Goal: Task Accomplishment & Management: Manage account settings

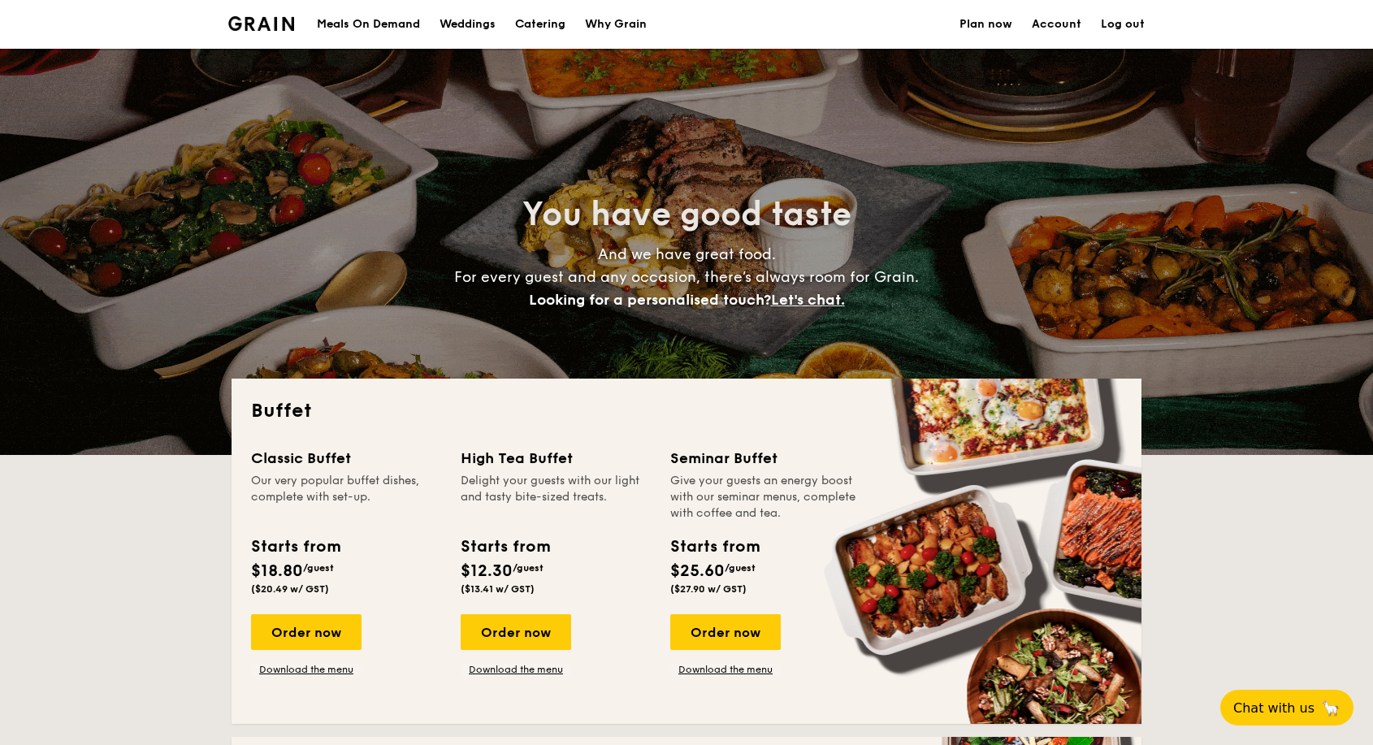
select select
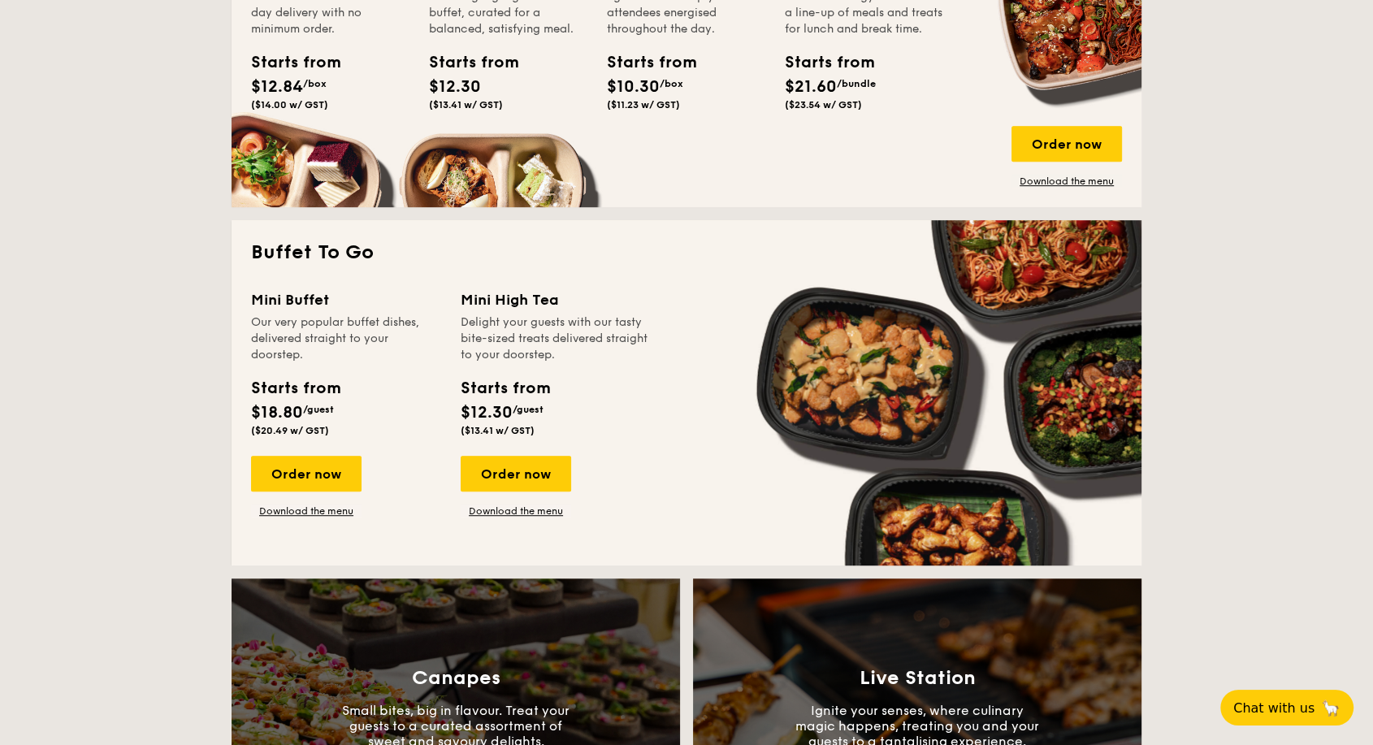
scroll to position [903, 0]
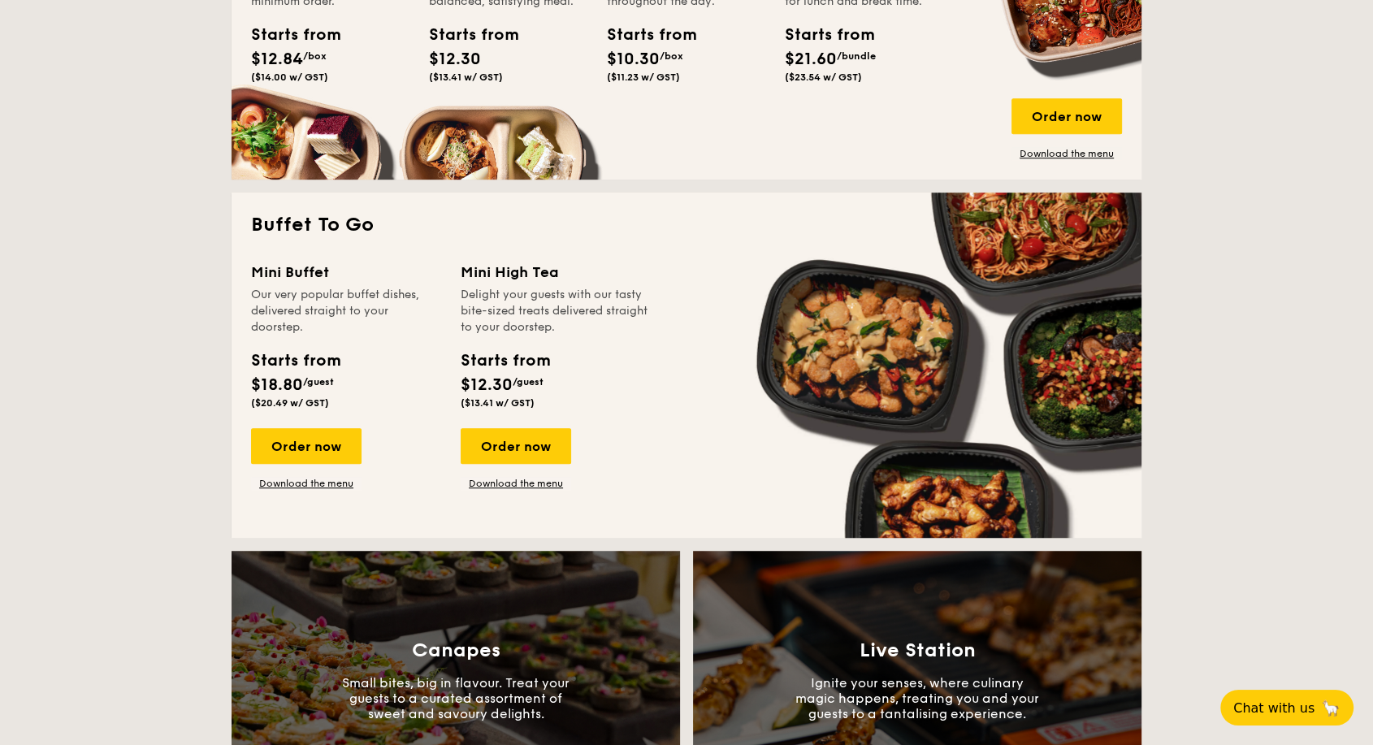
drag, startPoint x: 338, startPoint y: 484, endPoint x: 327, endPoint y: 380, distance: 104.5
click at [338, 484] on link "Download the menu" at bounding box center [306, 483] width 110 height 13
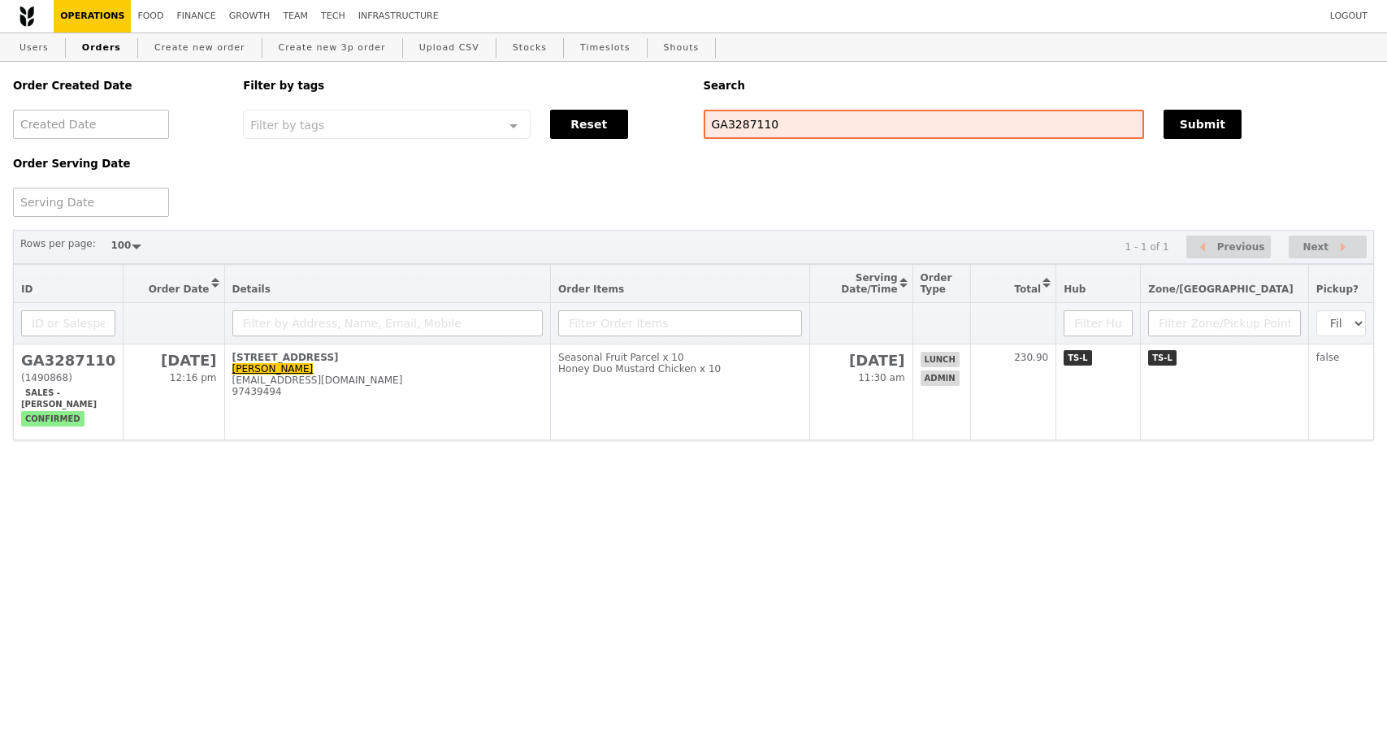
select select "100"
drag, startPoint x: 792, startPoint y: 128, endPoint x: 702, endPoint y: 124, distance: 90.3
click at [704, 128] on input "GA3287110" at bounding box center [924, 124] width 440 height 29
type input "G3286895"
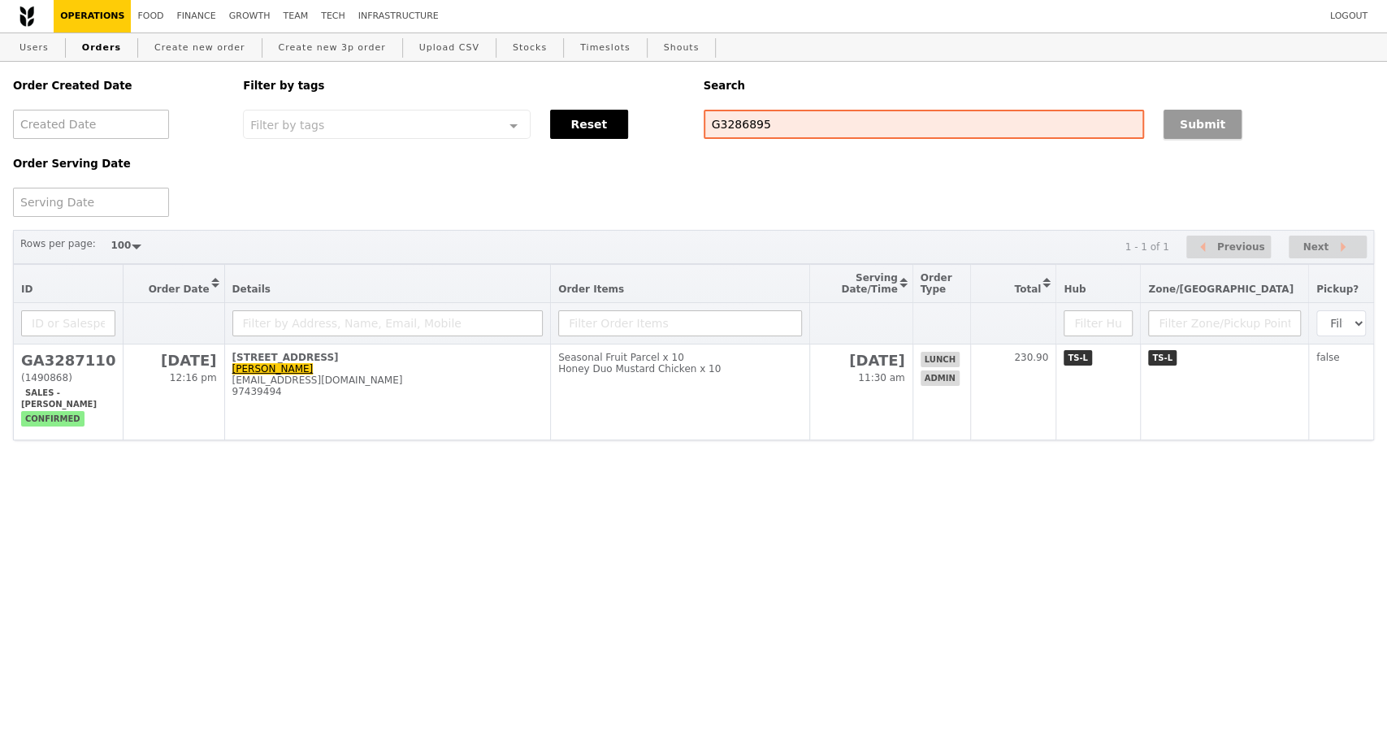
click at [1209, 136] on button "Submit" at bounding box center [1202, 124] width 78 height 29
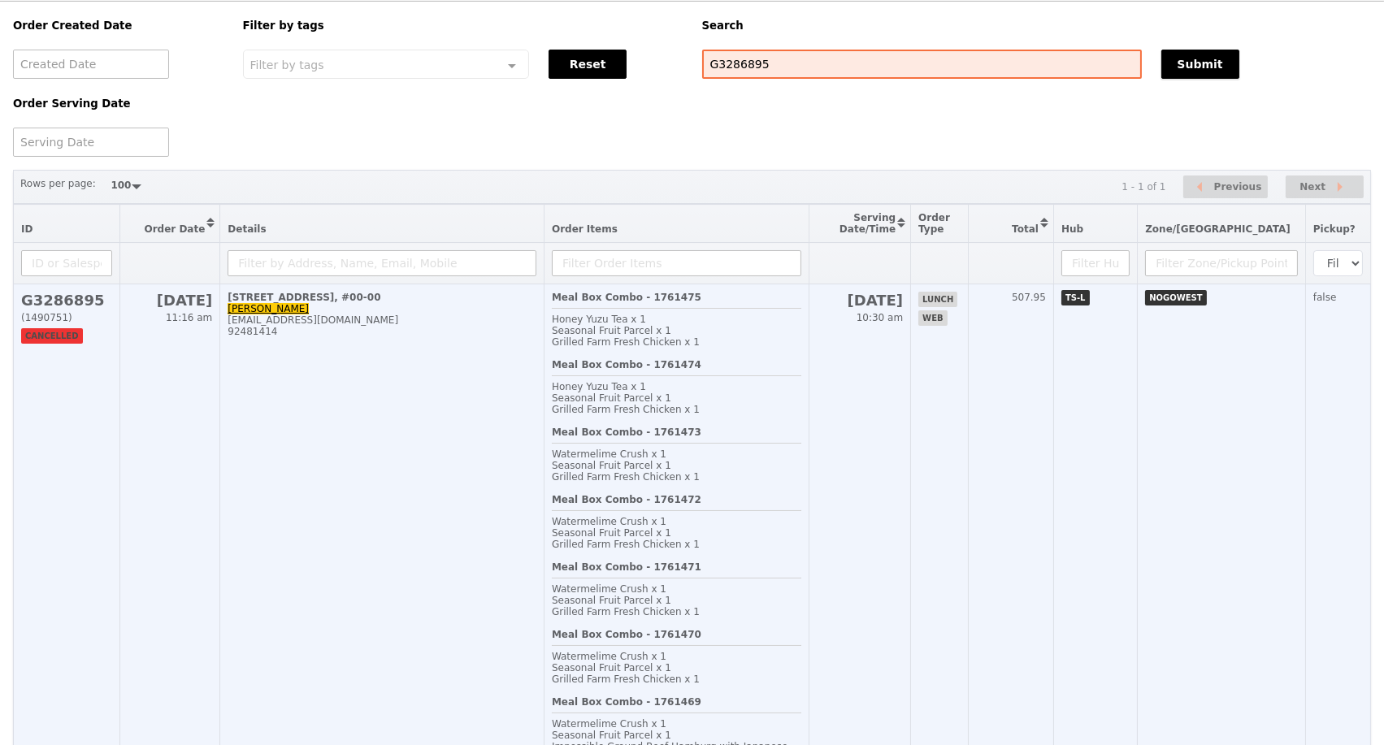
scroll to position [90, 0]
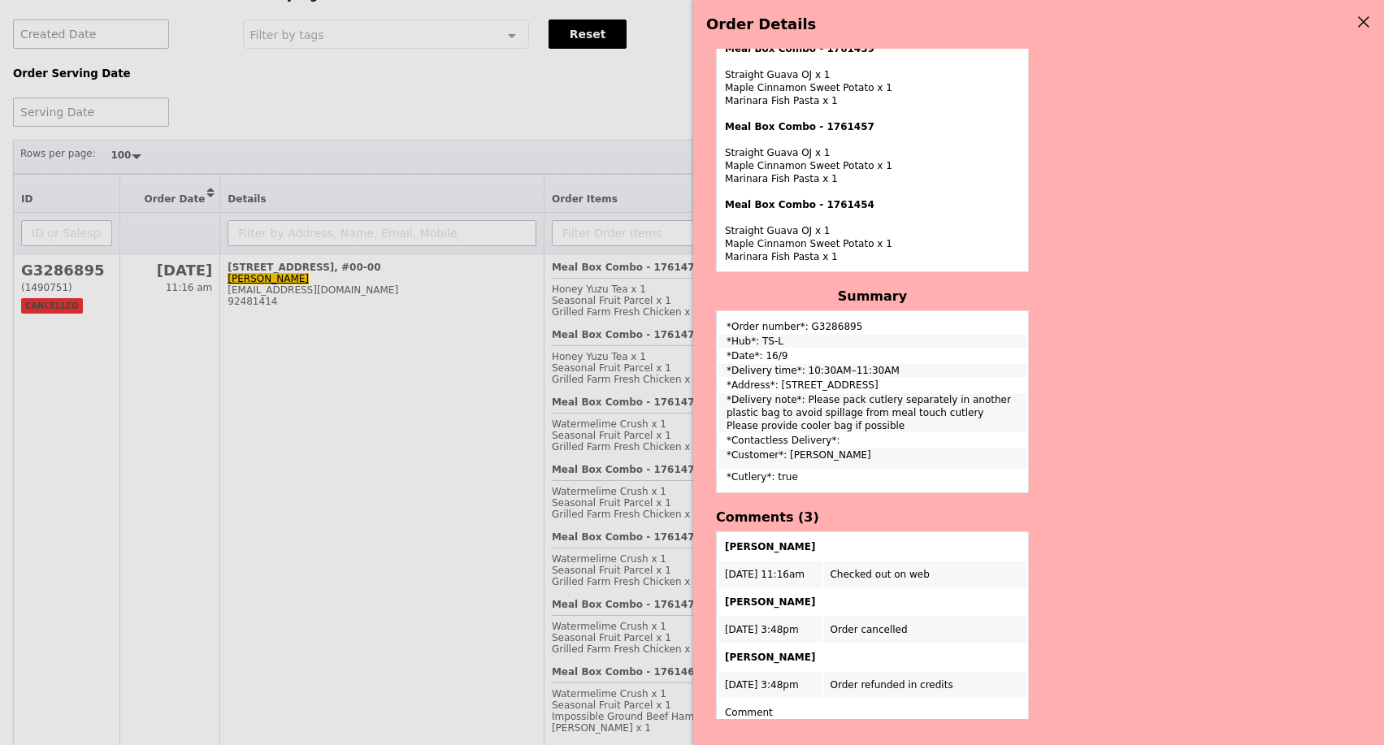
scroll to position [1836, 0]
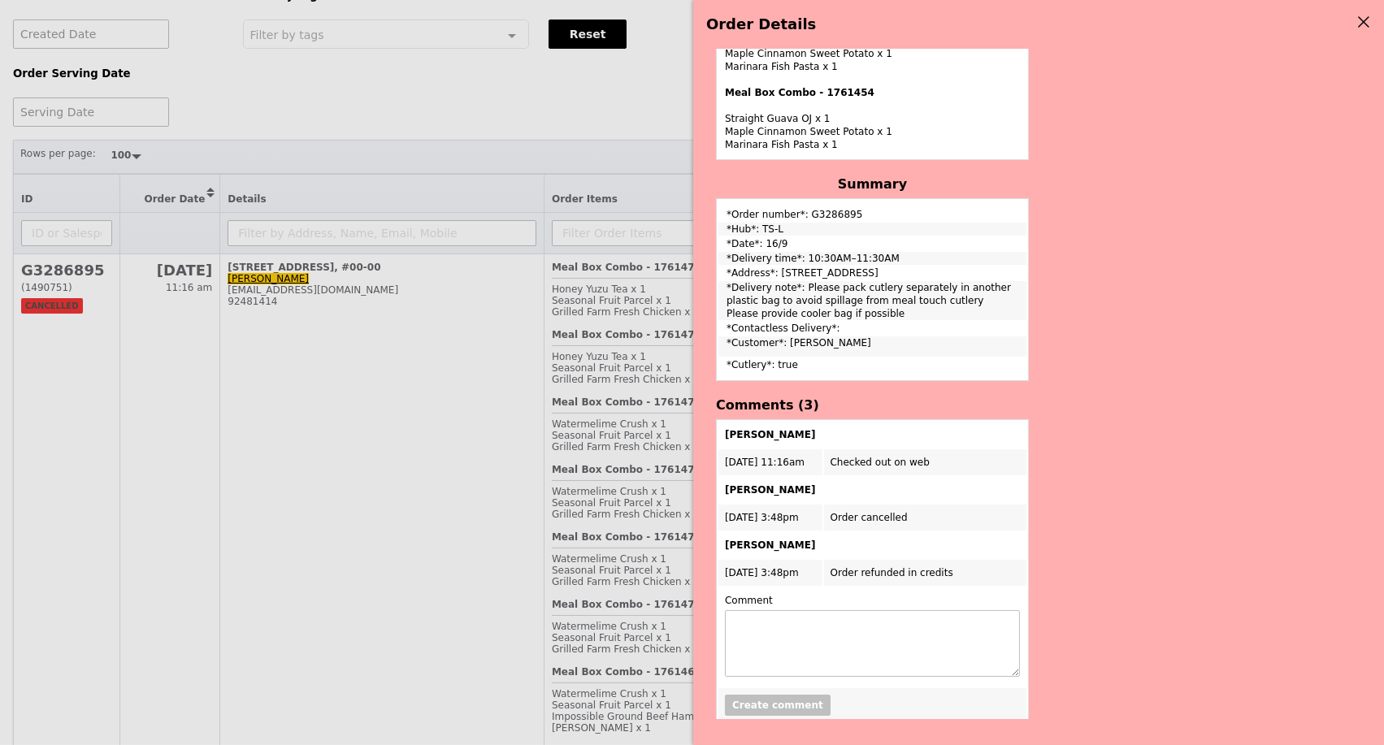
click at [415, 514] on div "Order Details Edit order Changelog THIS ORDER IS CANCELLED Order ID G3286895 – …" at bounding box center [692, 372] width 1384 height 745
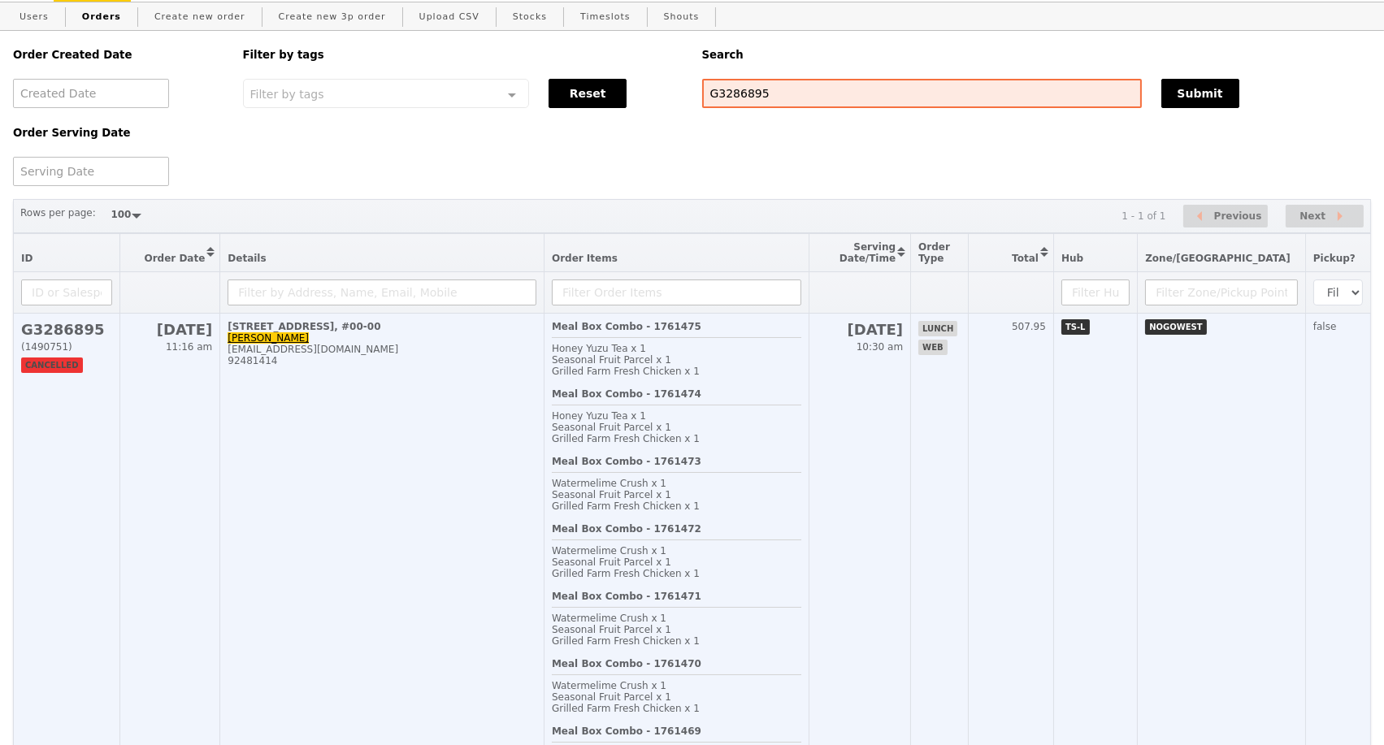
scroll to position [0, 0]
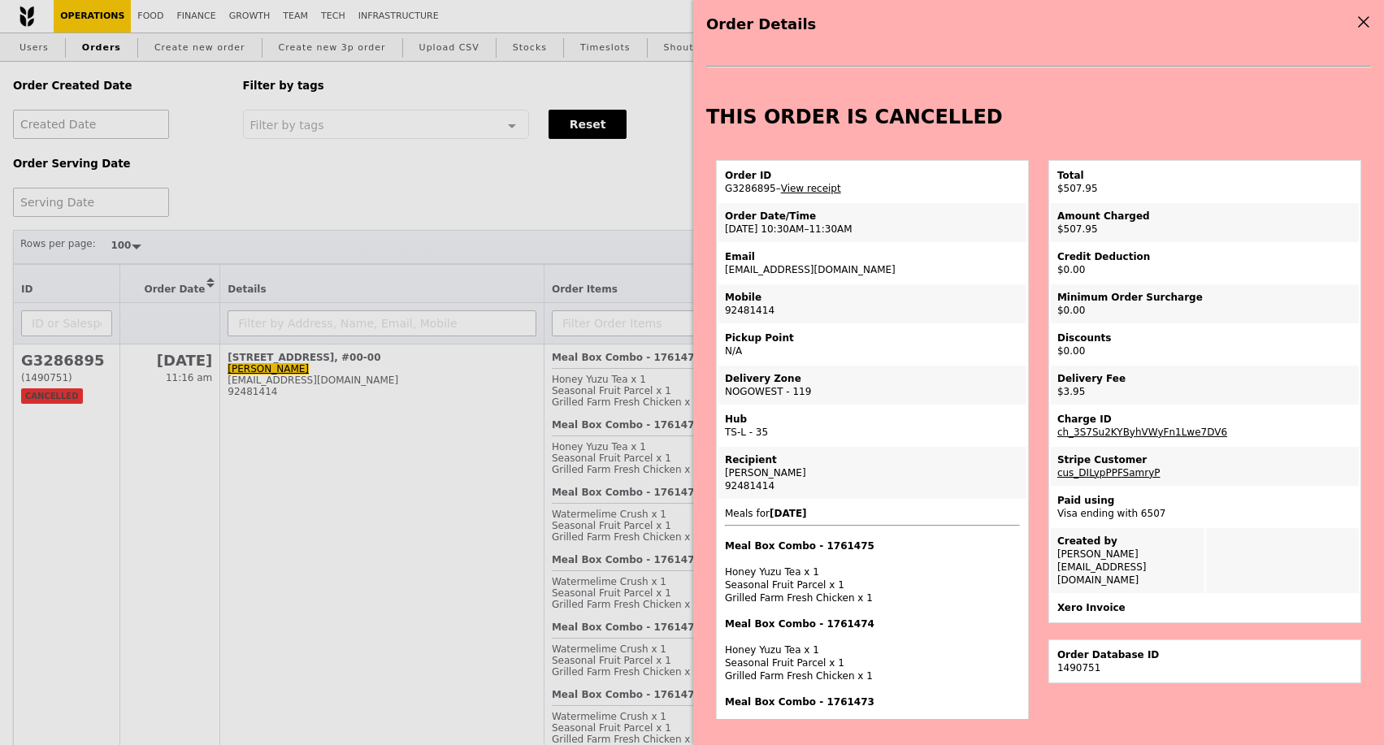
scroll to position [32, 0]
drag, startPoint x: 618, startPoint y: 206, endPoint x: 623, endPoint y: 216, distance: 11.6
click at [618, 205] on div "Order Details Edit order Changelog THIS ORDER IS CANCELLED Order ID G3286895 – …" at bounding box center [692, 372] width 1384 height 745
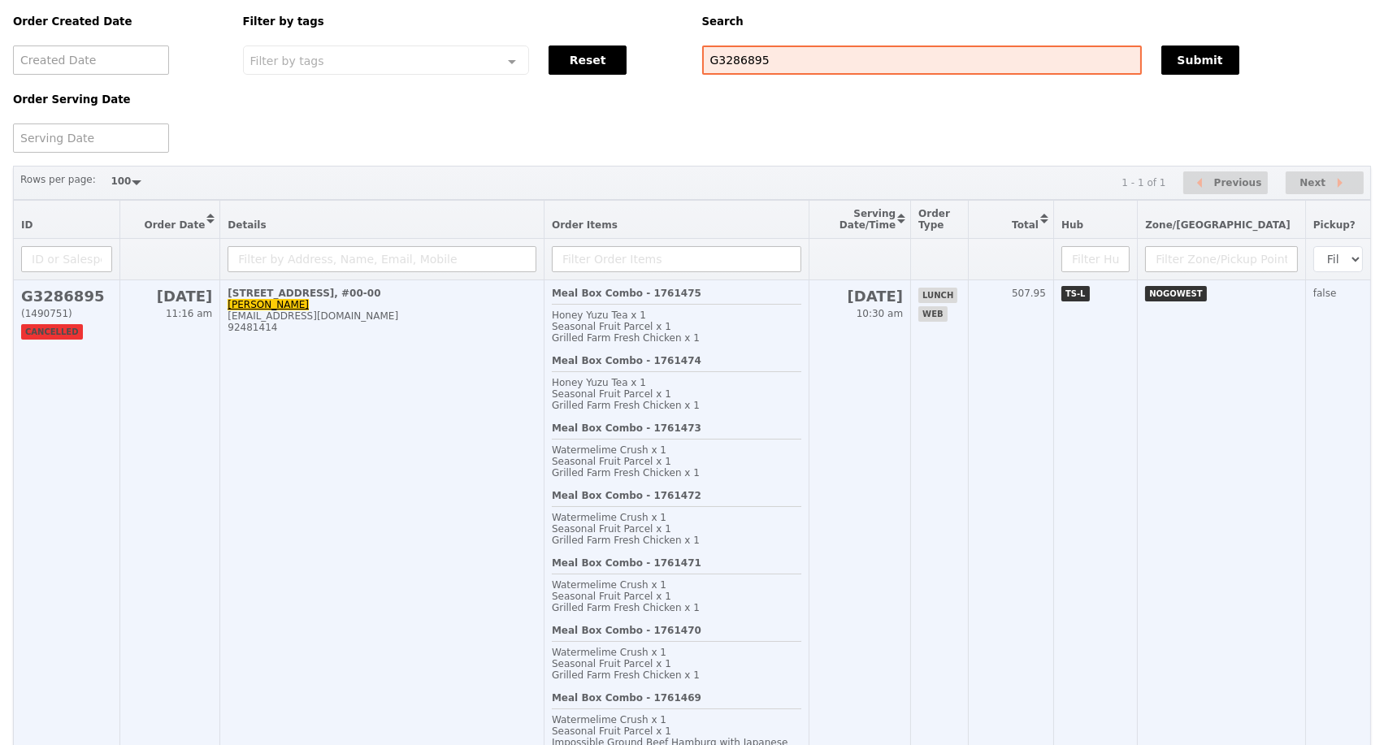
scroll to position [90, 0]
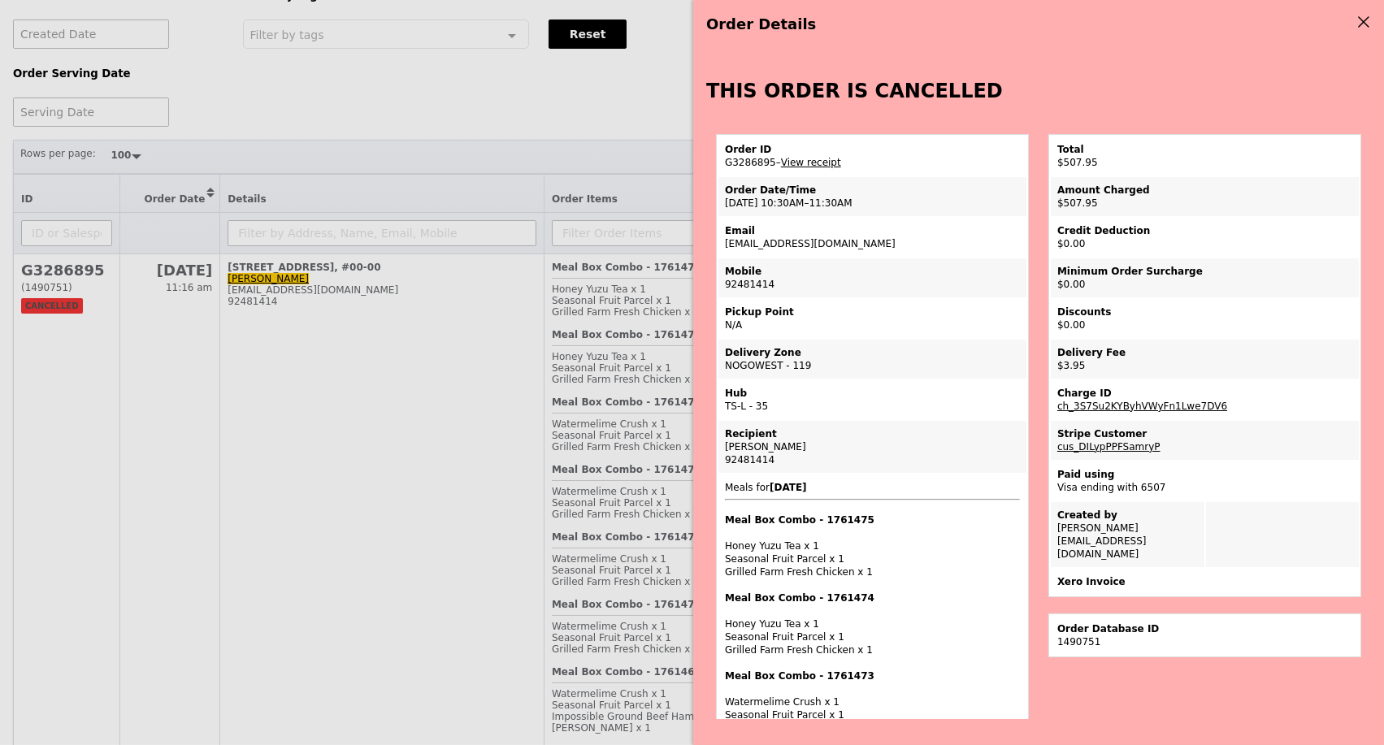
scroll to position [0, 0]
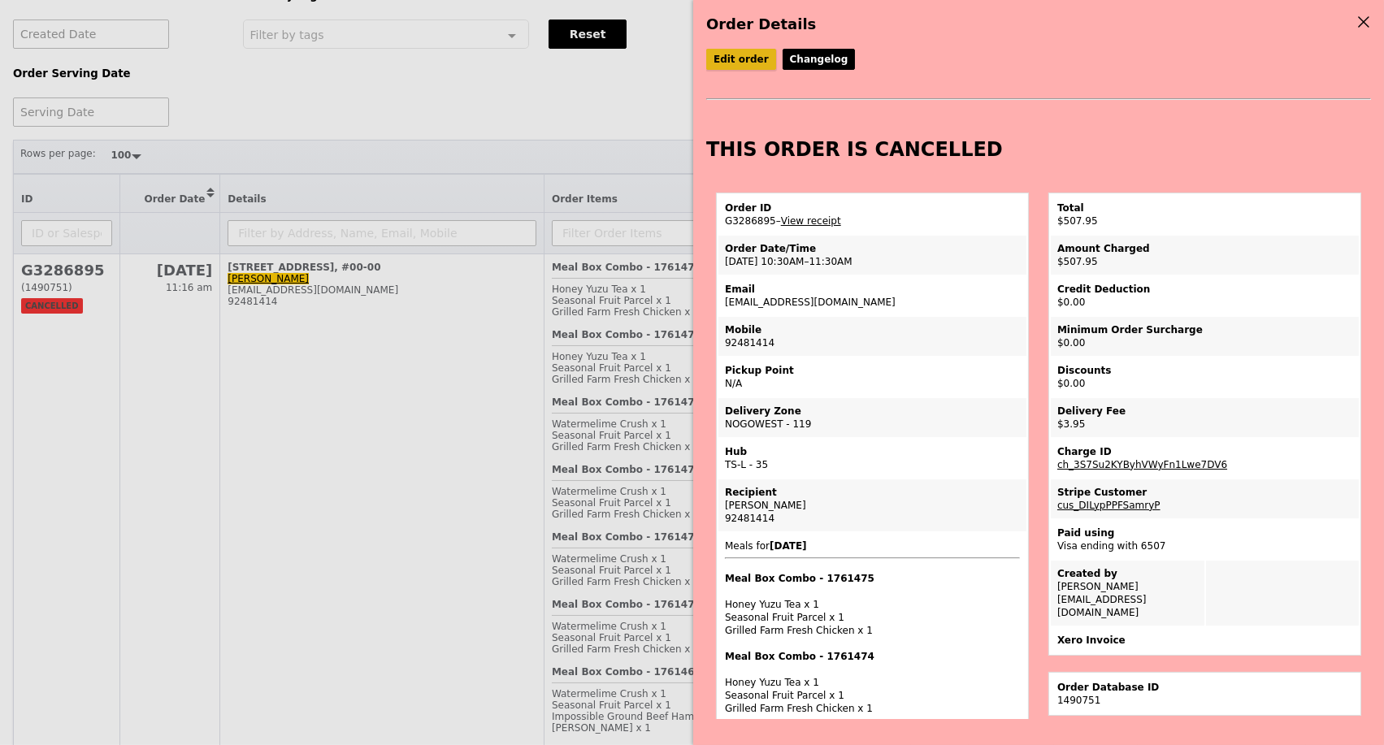
click at [752, 63] on link "Edit order" at bounding box center [741, 59] width 70 height 21
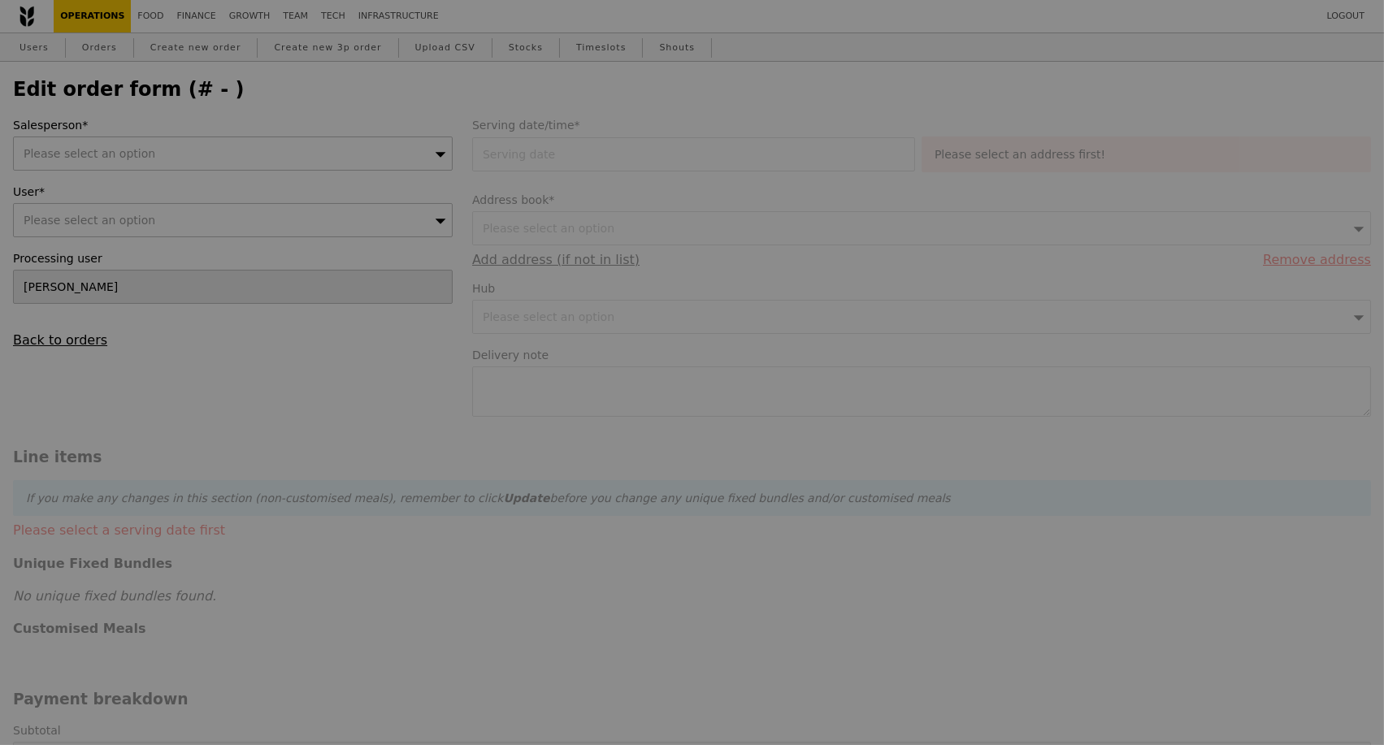
select select "100"
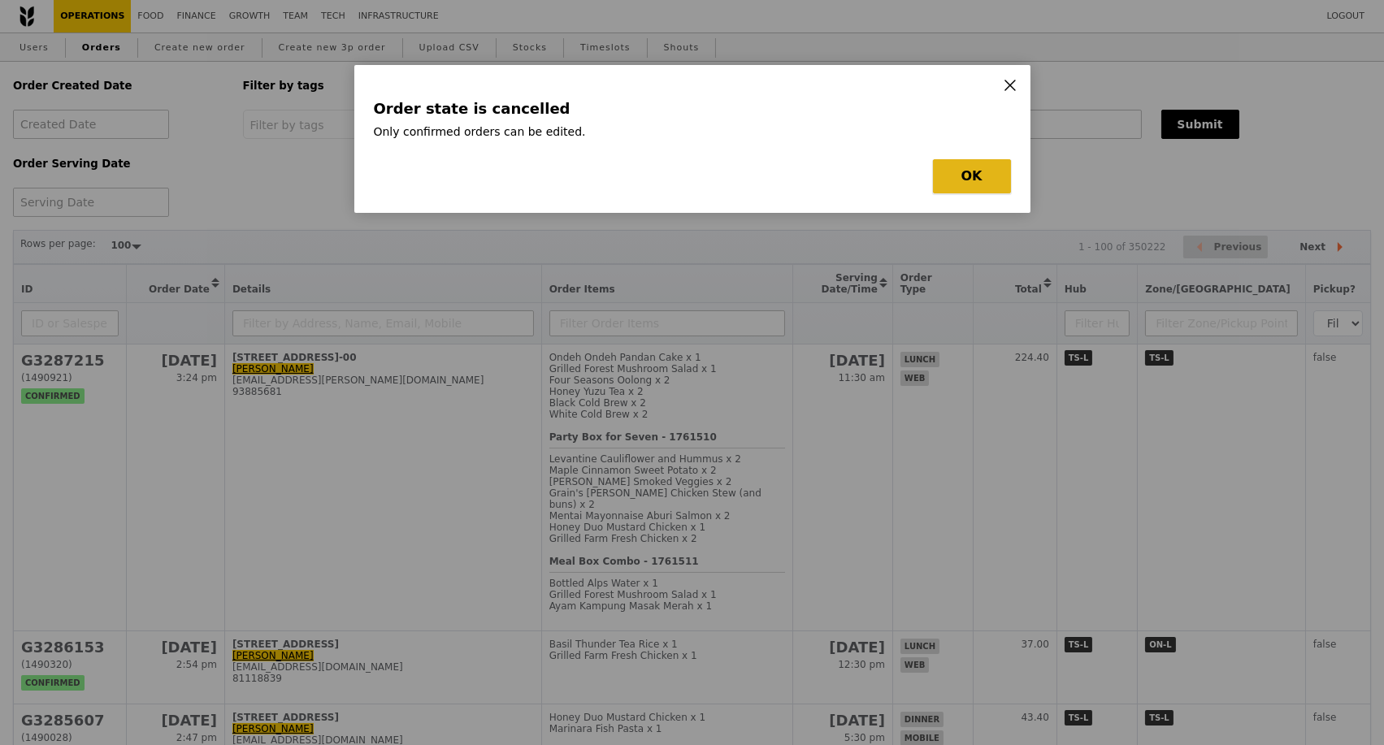
click at [968, 184] on button "OK" at bounding box center [972, 176] width 78 height 34
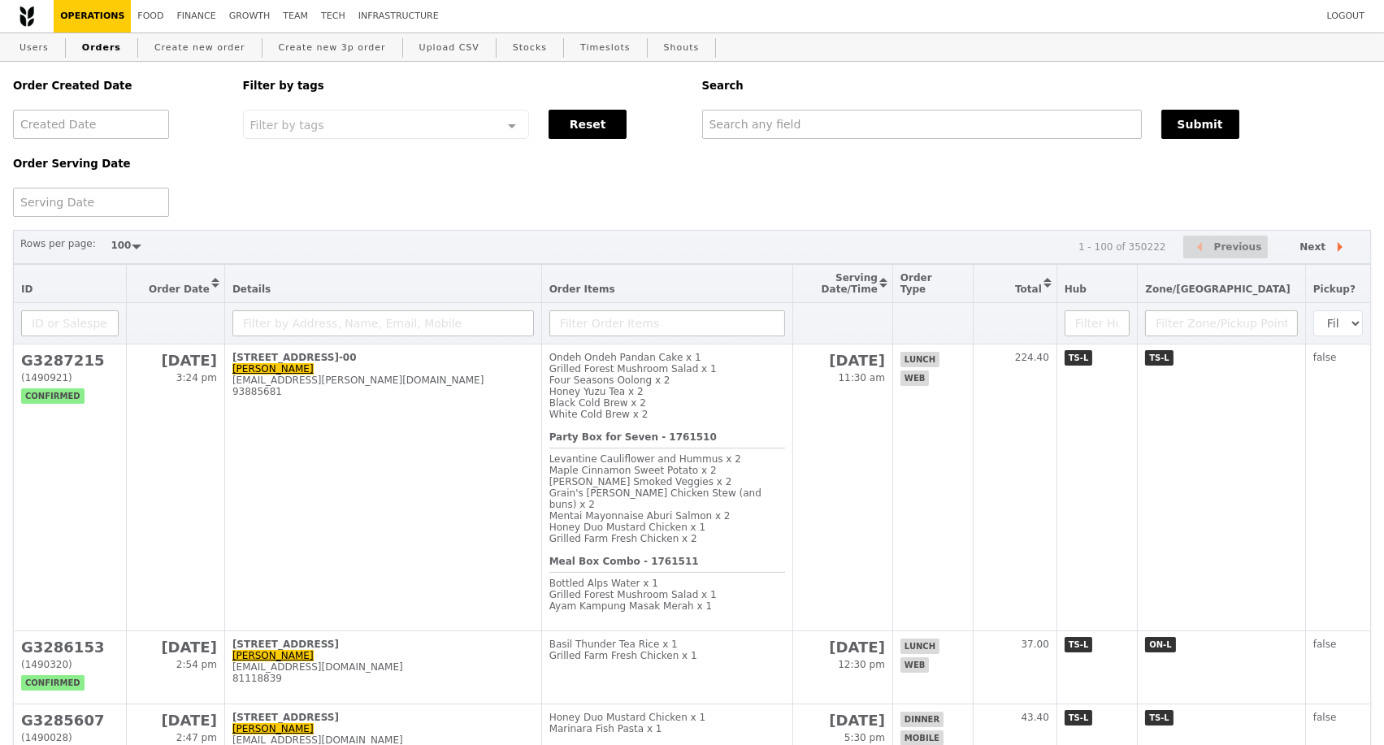
click at [102, 46] on link "Orders" at bounding box center [102, 47] width 52 height 29
type input "G3286895"
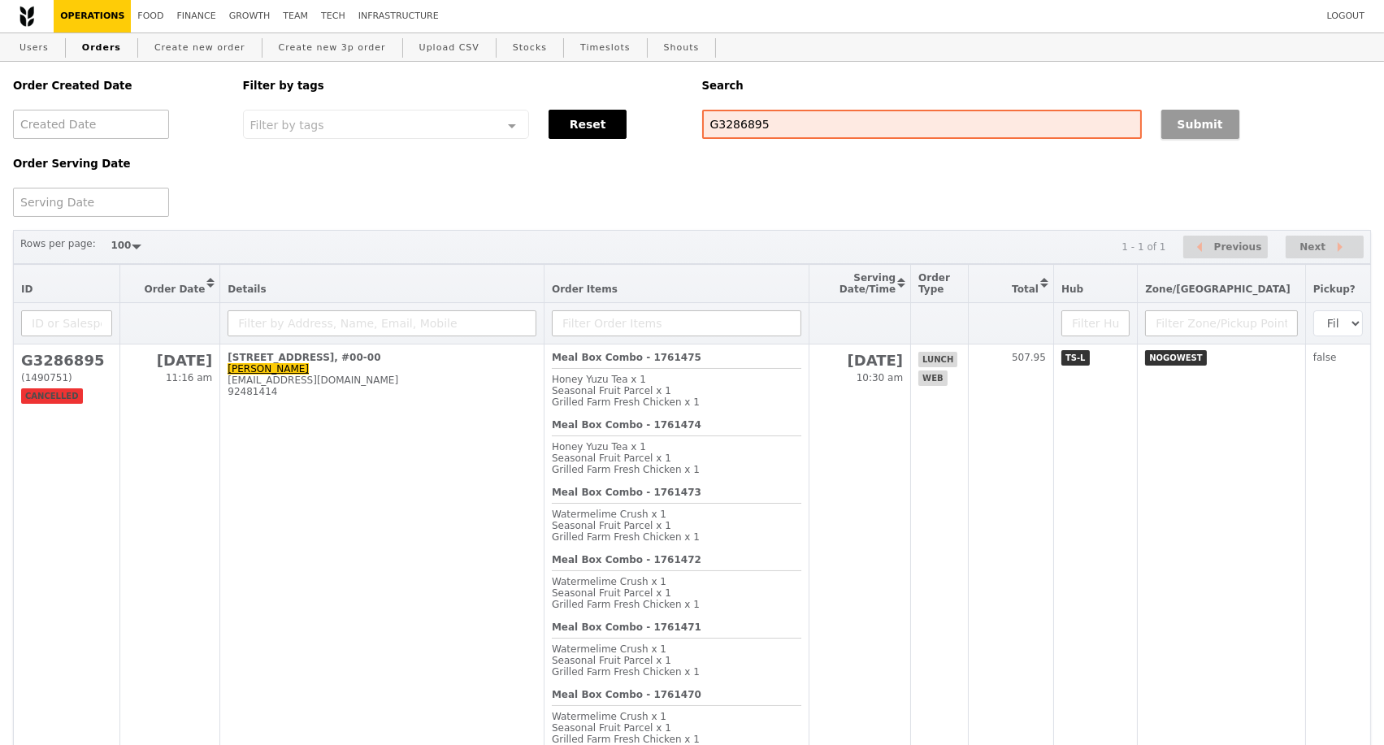
click at [1196, 132] on button "Submit" at bounding box center [1200, 124] width 78 height 29
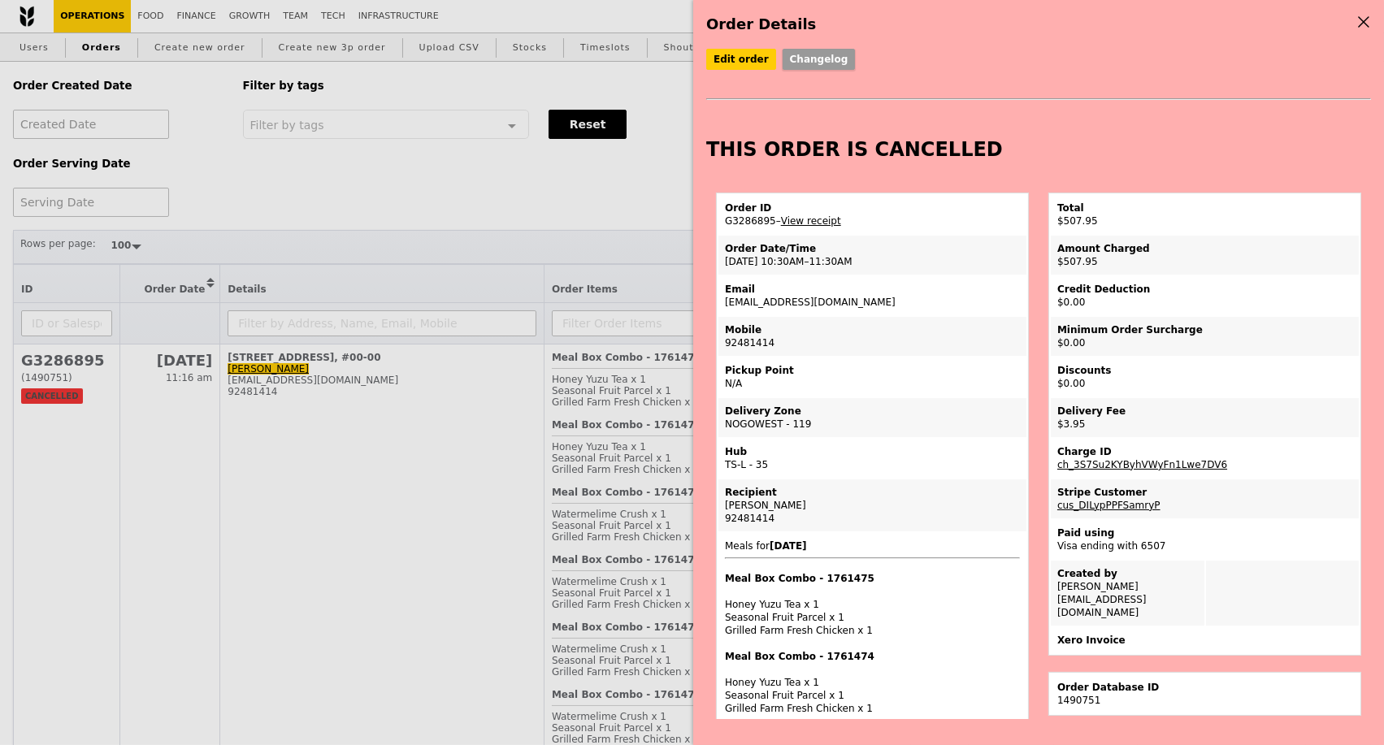
click at [811, 62] on link "Changelog" at bounding box center [818, 59] width 73 height 21
click at [609, 214] on div "Order Details Edit order Changelog THIS ORDER IS CANCELLED Order ID G3286895 – …" at bounding box center [692, 372] width 1384 height 745
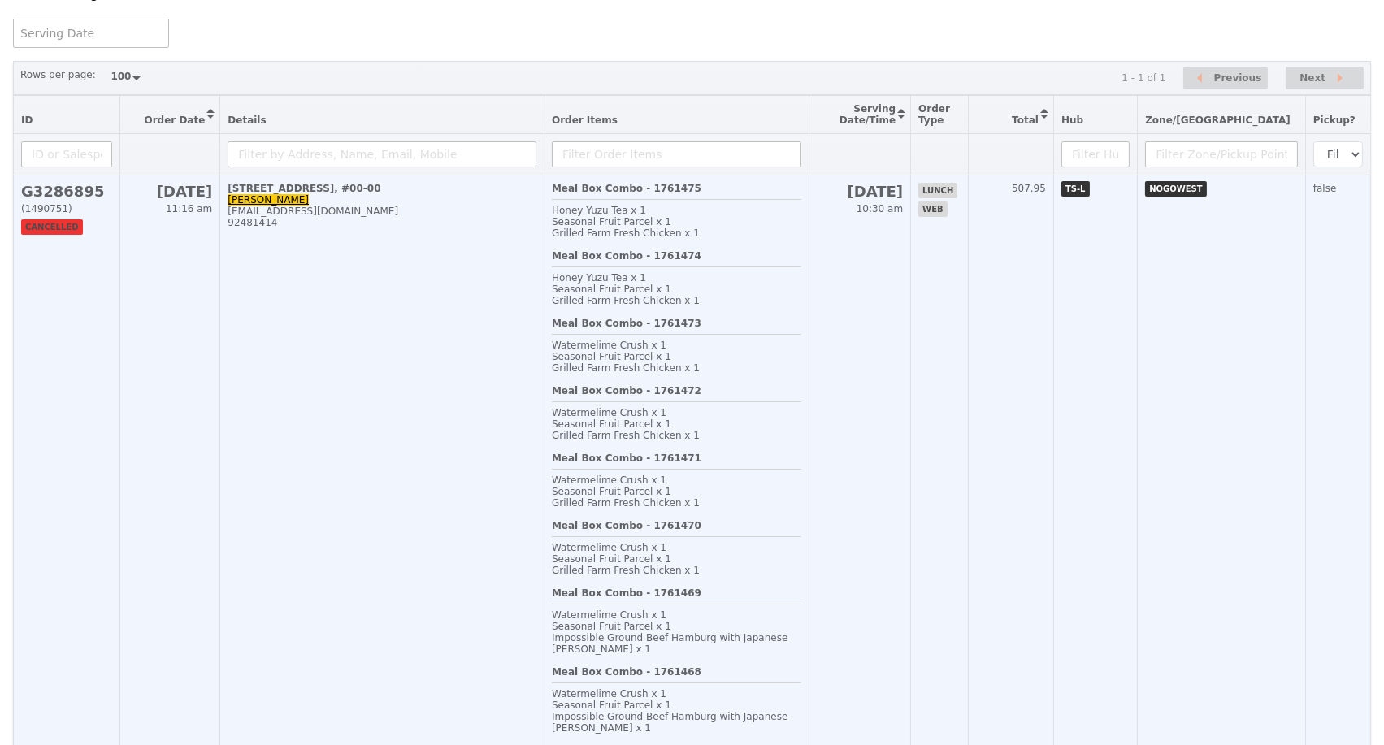
scroll to position [180, 0]
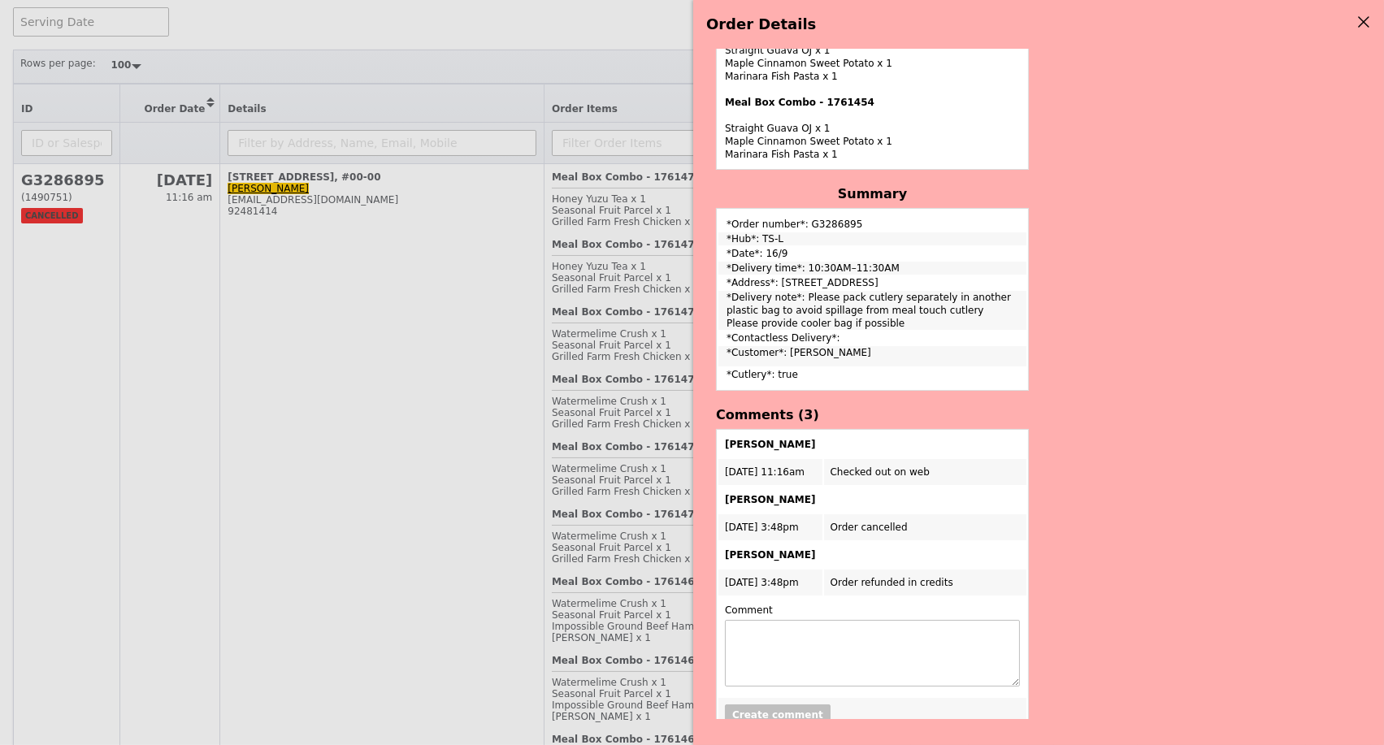
scroll to position [1836, 0]
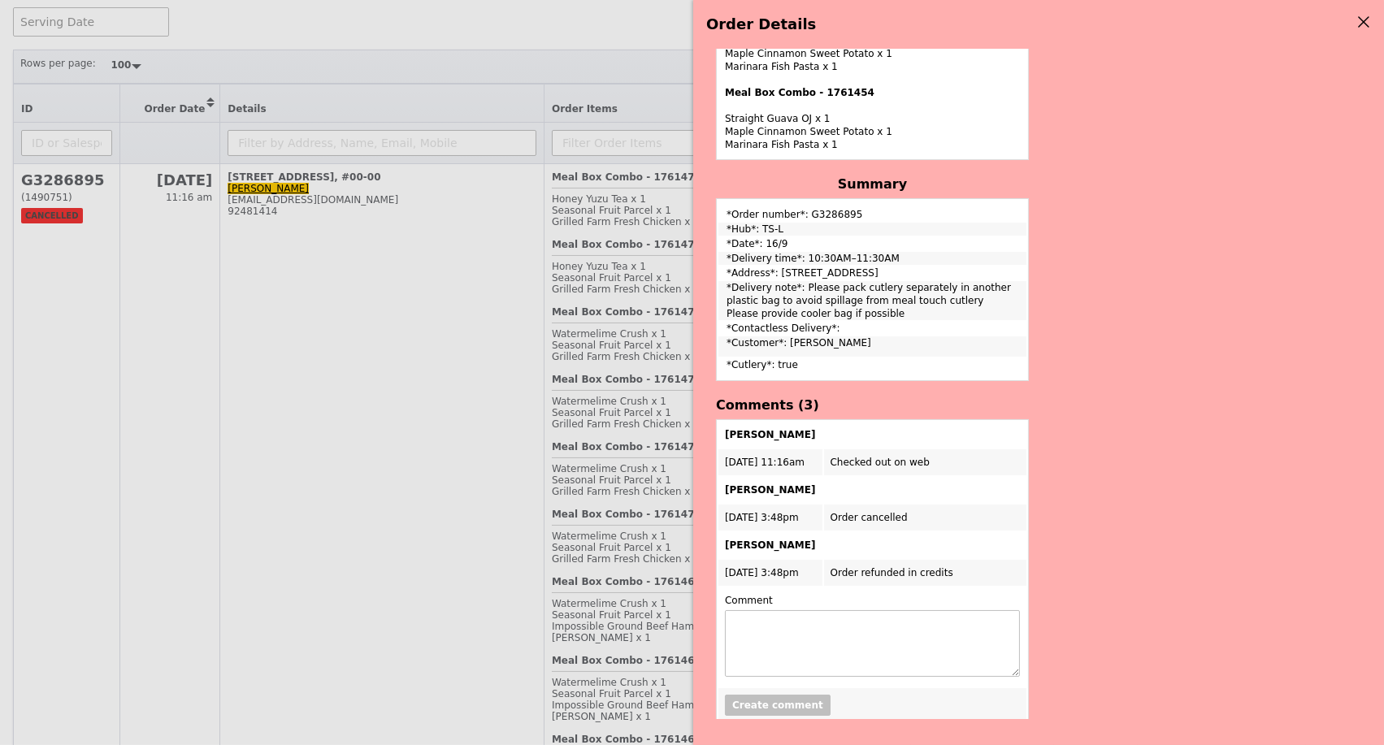
click at [427, 372] on div "Order Details Edit order Changelog THIS ORDER IS CANCELLED Order ID G3286895 – …" at bounding box center [692, 372] width 1384 height 745
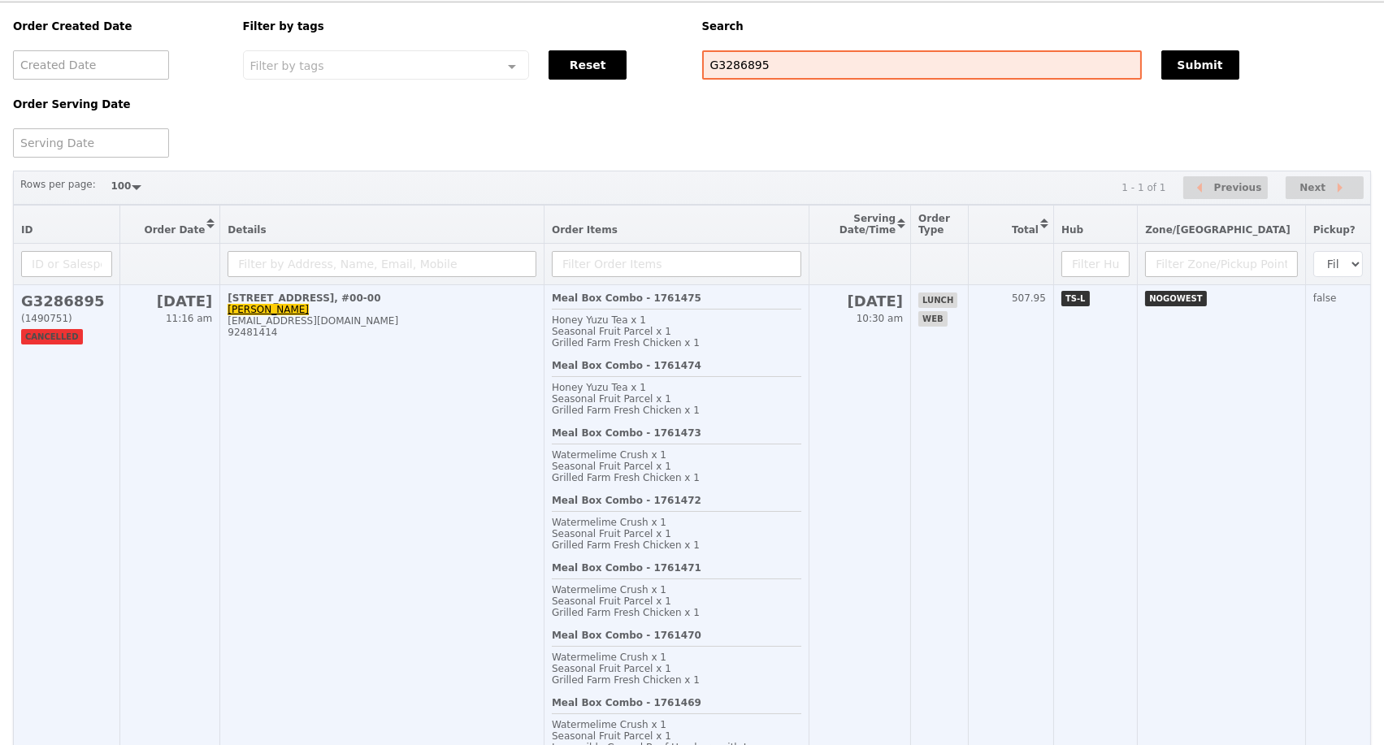
scroll to position [90, 0]
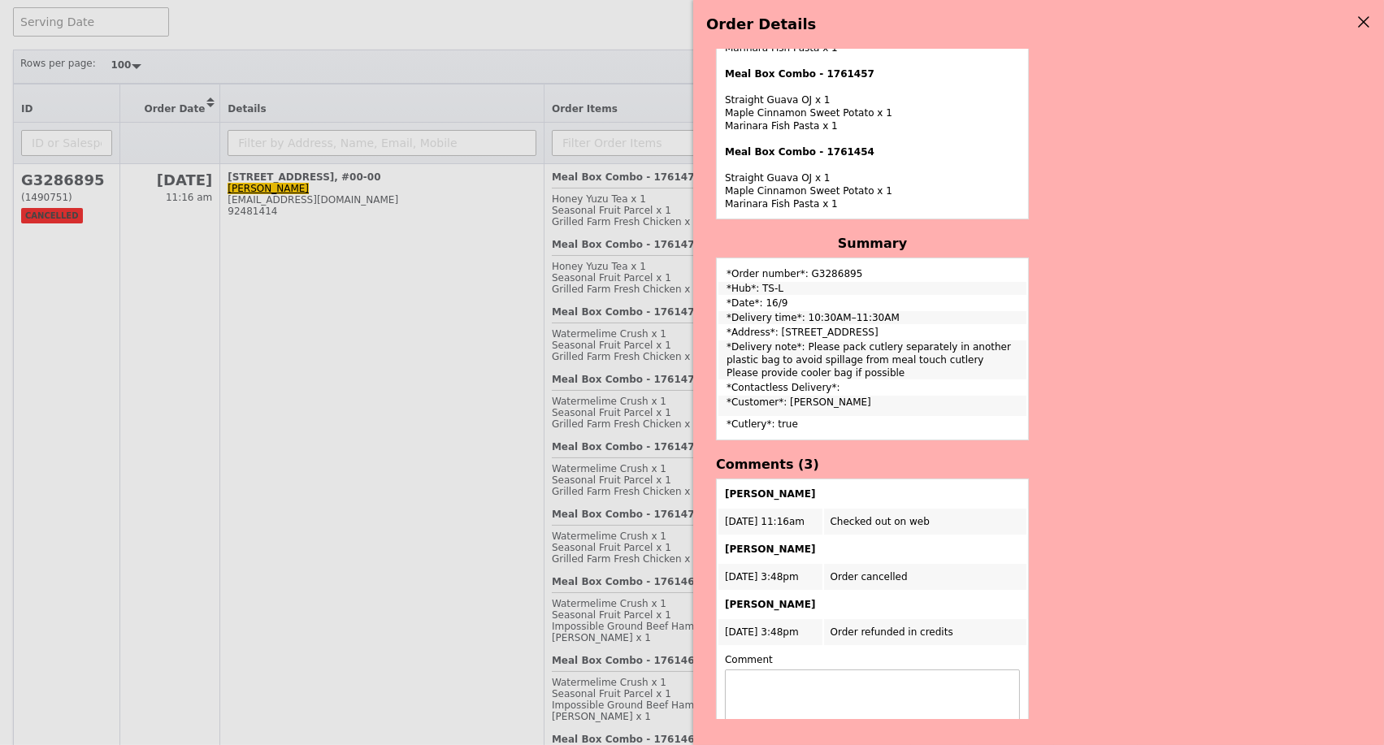
scroll to position [1747, 0]
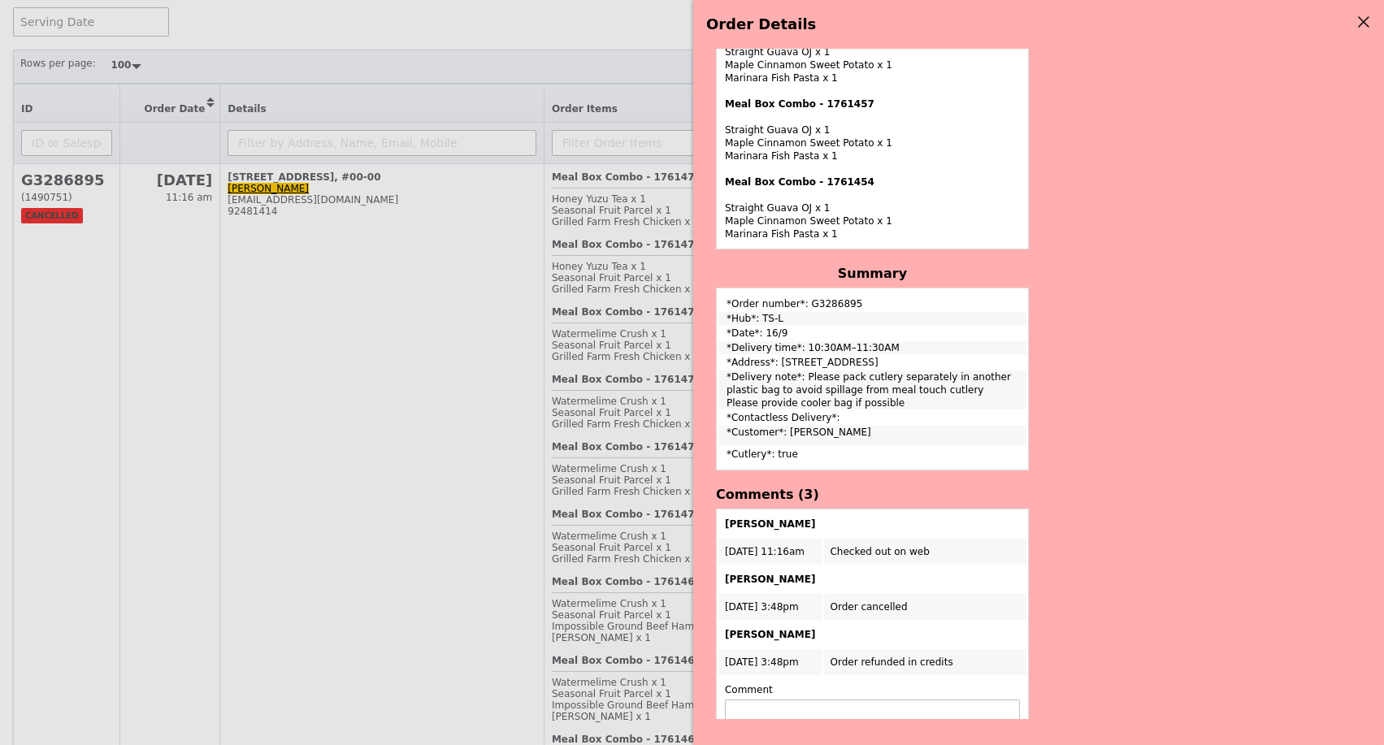
click at [523, 280] on div "Order Details Edit order Changelog THIS ORDER IS CANCELLED Order ID G3286895 – …" at bounding box center [692, 372] width 1384 height 745
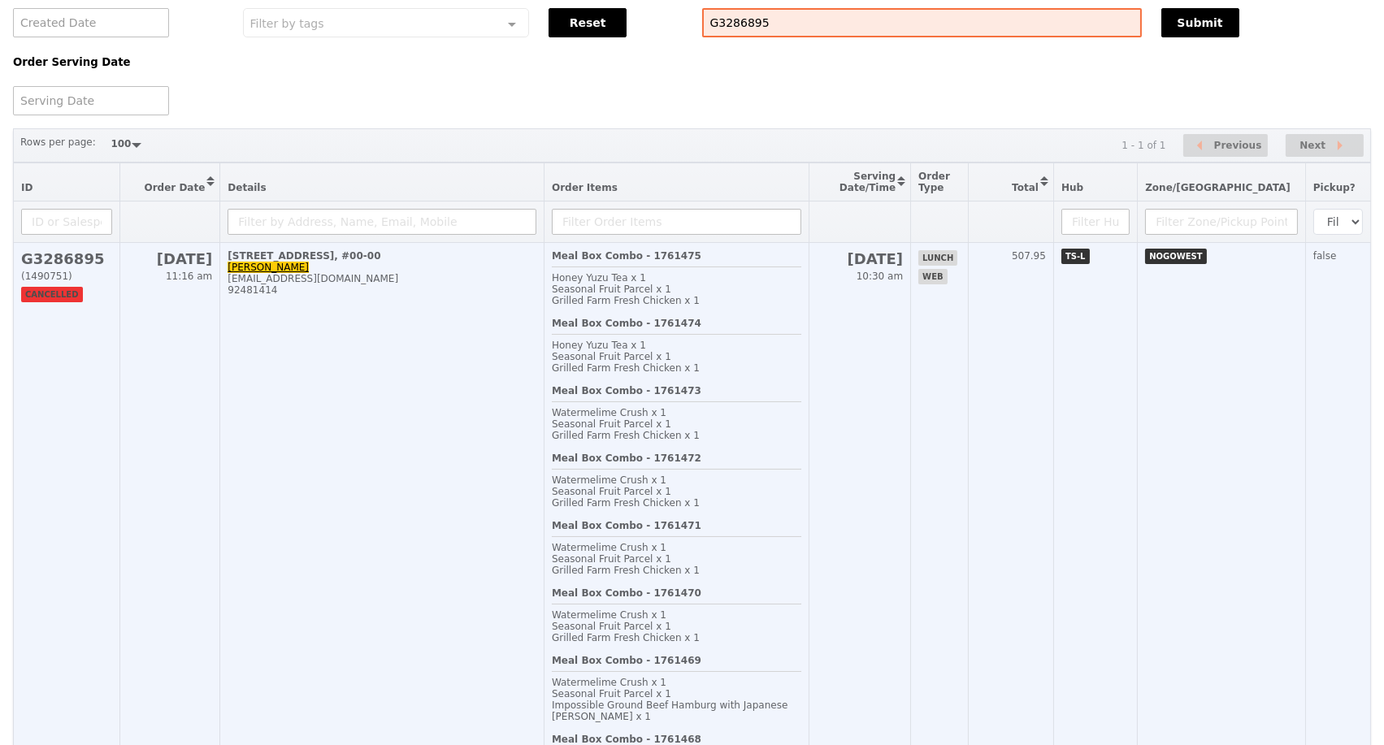
scroll to position [0, 0]
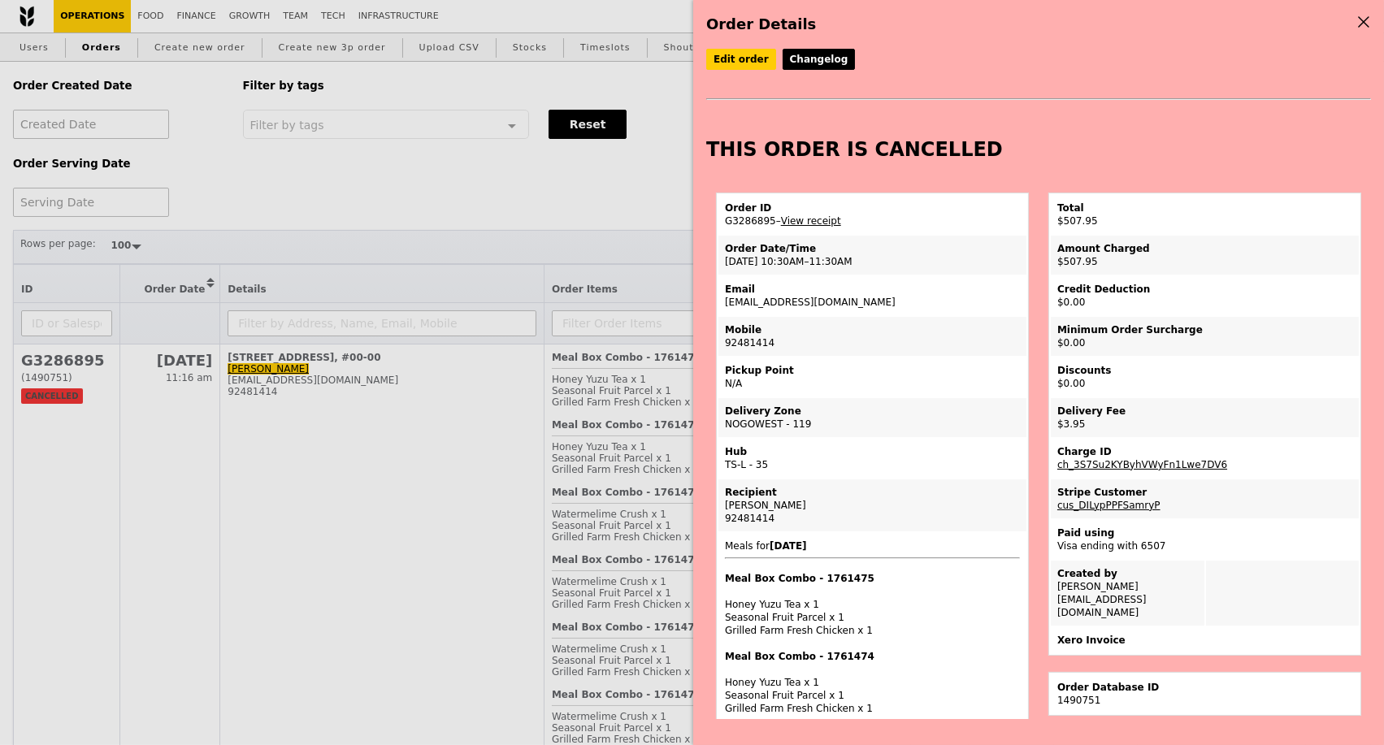
drag, startPoint x: 826, startPoint y: 150, endPoint x: 967, endPoint y: 158, distance: 140.8
click at [974, 151] on h2 "THIS ORDER IS CANCELLED" at bounding box center [1038, 149] width 665 height 23
copy h2 "THIS ORDER IS CANCELLED"
click at [1001, 174] on div "THIS ORDER IS CANCELLED Order ID G3286895 – View receipt Order Date/Time 16/9 –…" at bounding box center [1038, 165] width 665 height 54
drag, startPoint x: 767, startPoint y: 232, endPoint x: 726, endPoint y: 232, distance: 41.4
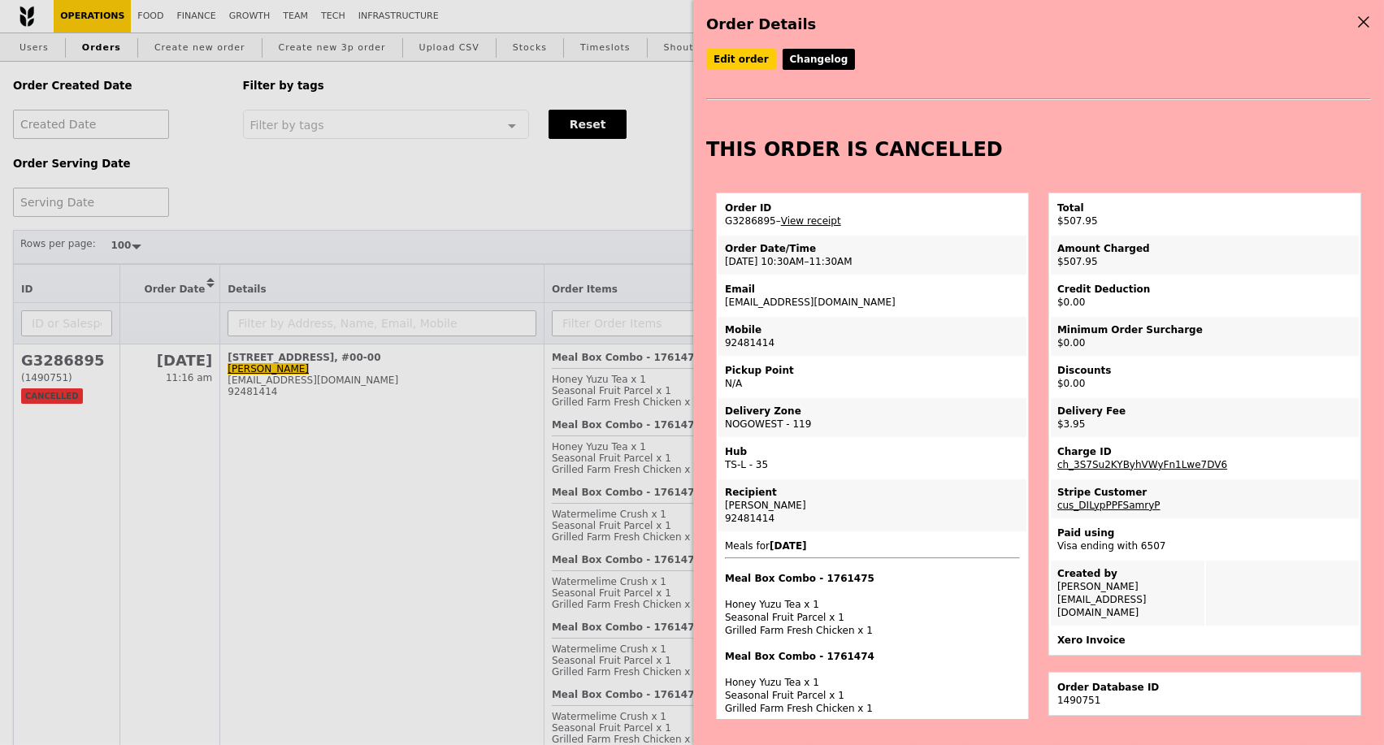
click at [726, 232] on td "Order ID G3286895 – View receipt" at bounding box center [872, 214] width 308 height 39
drag, startPoint x: 742, startPoint y: 275, endPoint x: 588, endPoint y: 167, distance: 187.8
click at [729, 272] on td "Order Date/Time 16/9 – 10:30AM–11:30AM" at bounding box center [872, 255] width 308 height 39
copy td "6/9"
click at [756, 292] on div "Email" at bounding box center [872, 289] width 295 height 13
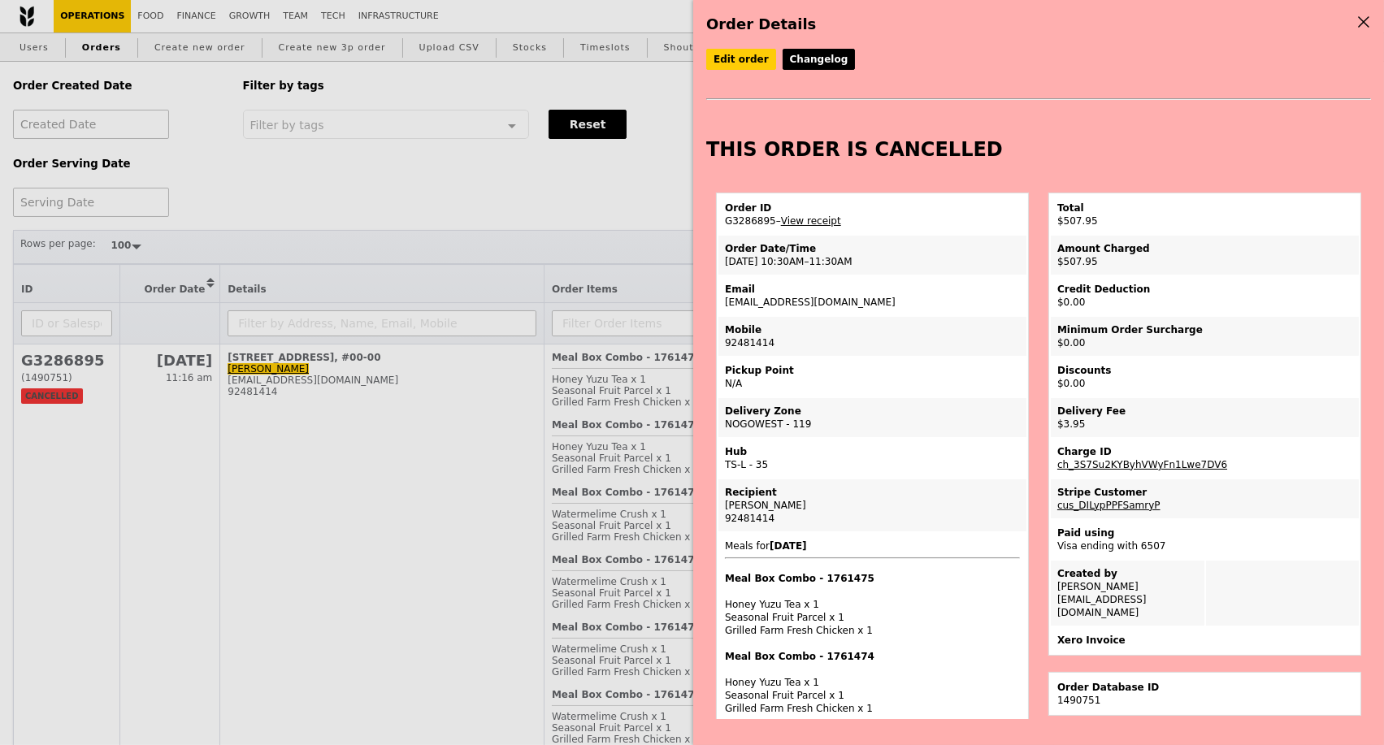
drag, startPoint x: 743, startPoint y: 272, endPoint x: 695, endPoint y: 272, distance: 47.1
click at [695, 272] on div "Order Details Edit order Changelog THIS ORDER IS CANCELLED Order ID G3286895 – …" at bounding box center [1038, 372] width 691 height 745
click at [740, 272] on td "Order Date/Time 16/9 – 10:30AM–11:30AM" at bounding box center [872, 255] width 308 height 39
drag, startPoint x: 744, startPoint y: 274, endPoint x: 721, endPoint y: 272, distance: 22.8
click at [721, 272] on td "Order Date/Time 16/9 – 10:30AM–11:30AM" at bounding box center [872, 255] width 308 height 39
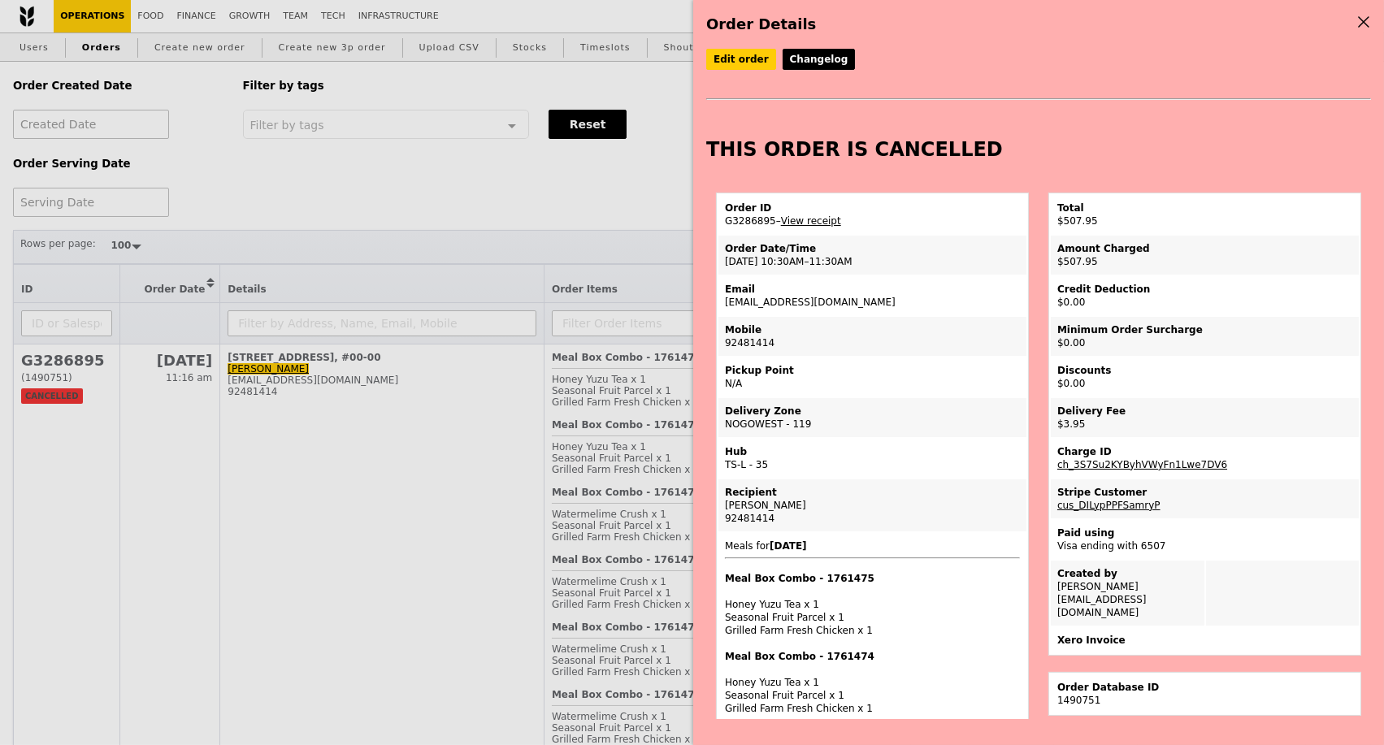
copy td "16/9"
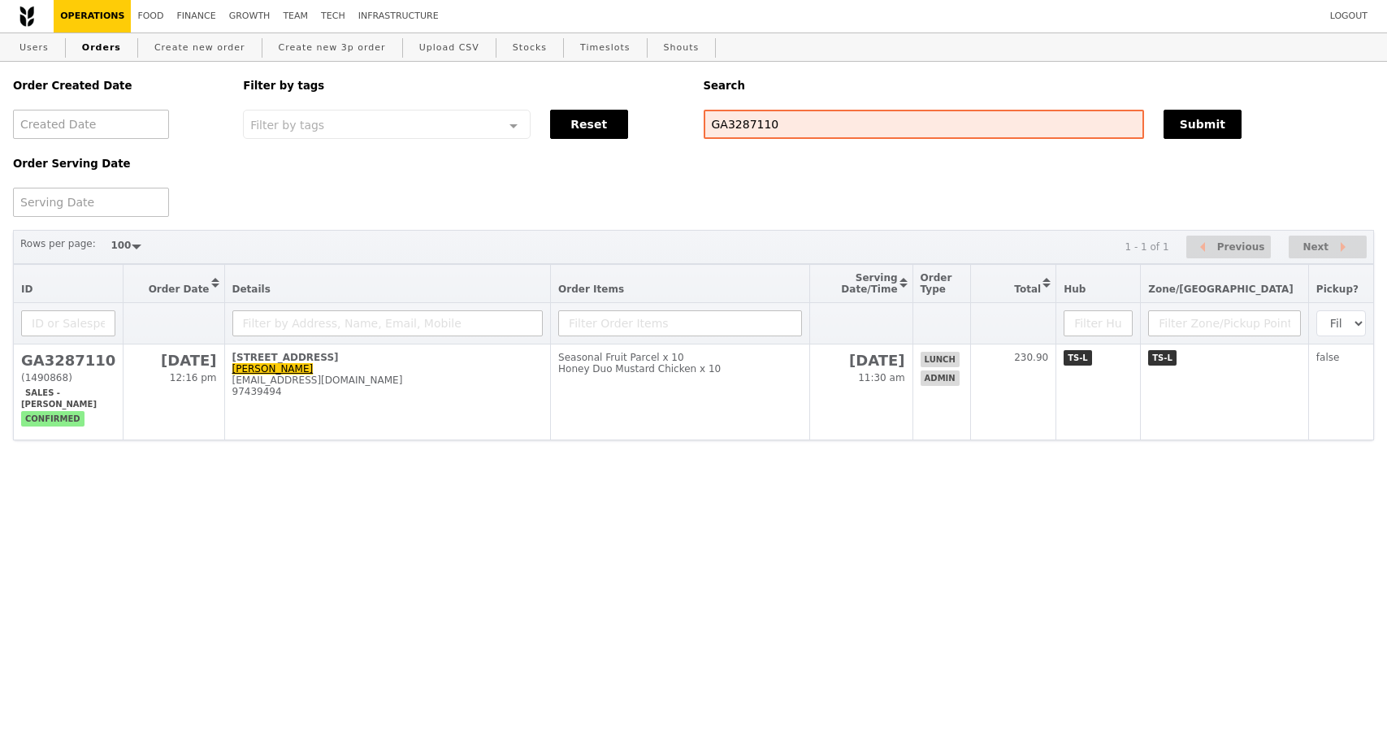
select select "100"
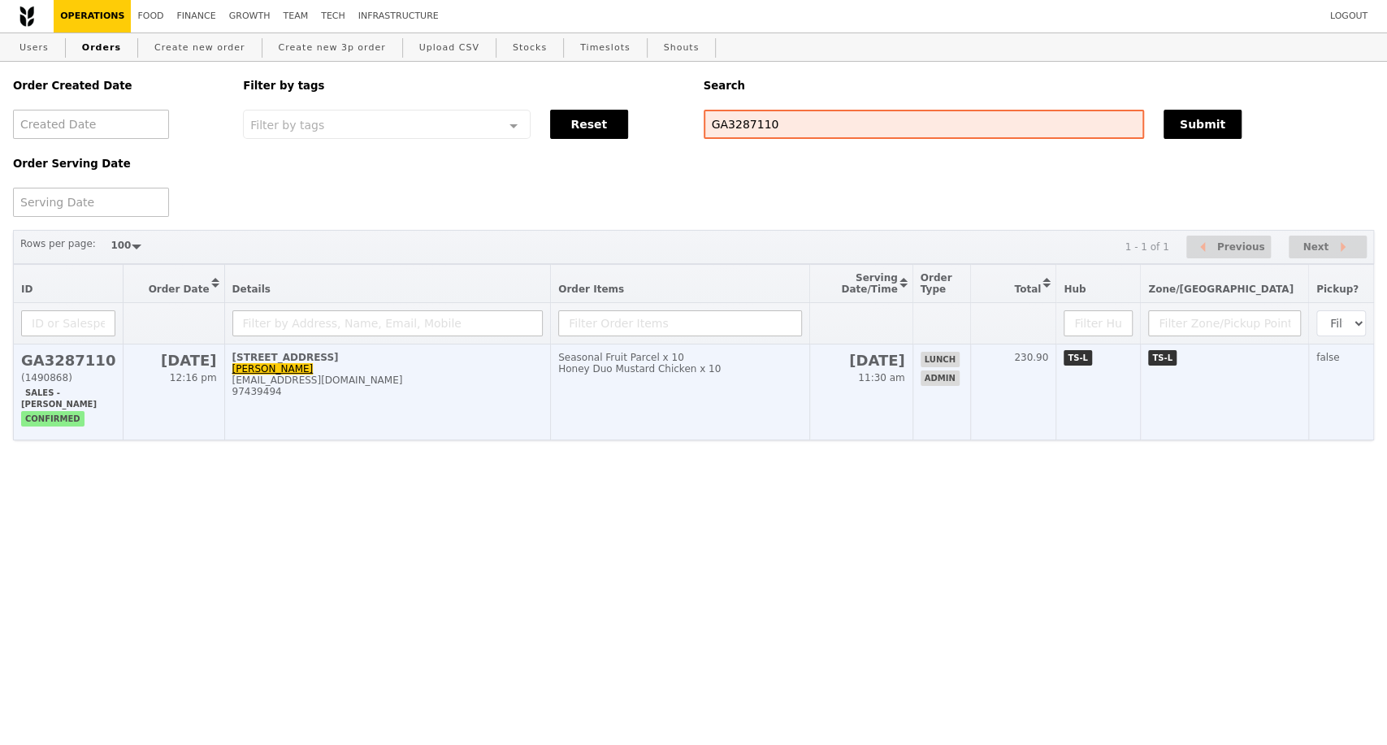
click at [419, 414] on td "55 Armenian Street Wai Lian wlyap@smu.edu.sg 97439494" at bounding box center [387, 392] width 327 height 96
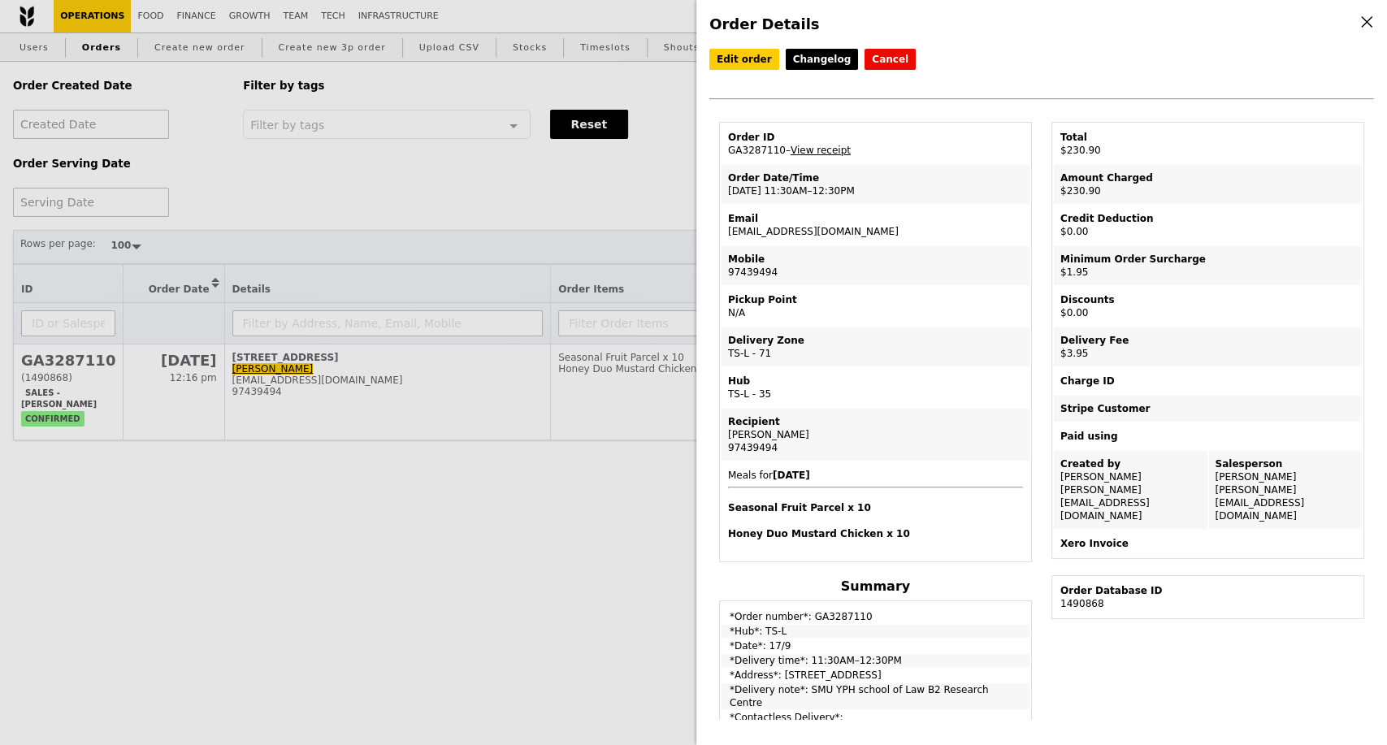
click at [423, 513] on div "Order Details Edit order Changelog Cancel Order ID GA3287110 – View receipt Ord…" at bounding box center [693, 372] width 1387 height 745
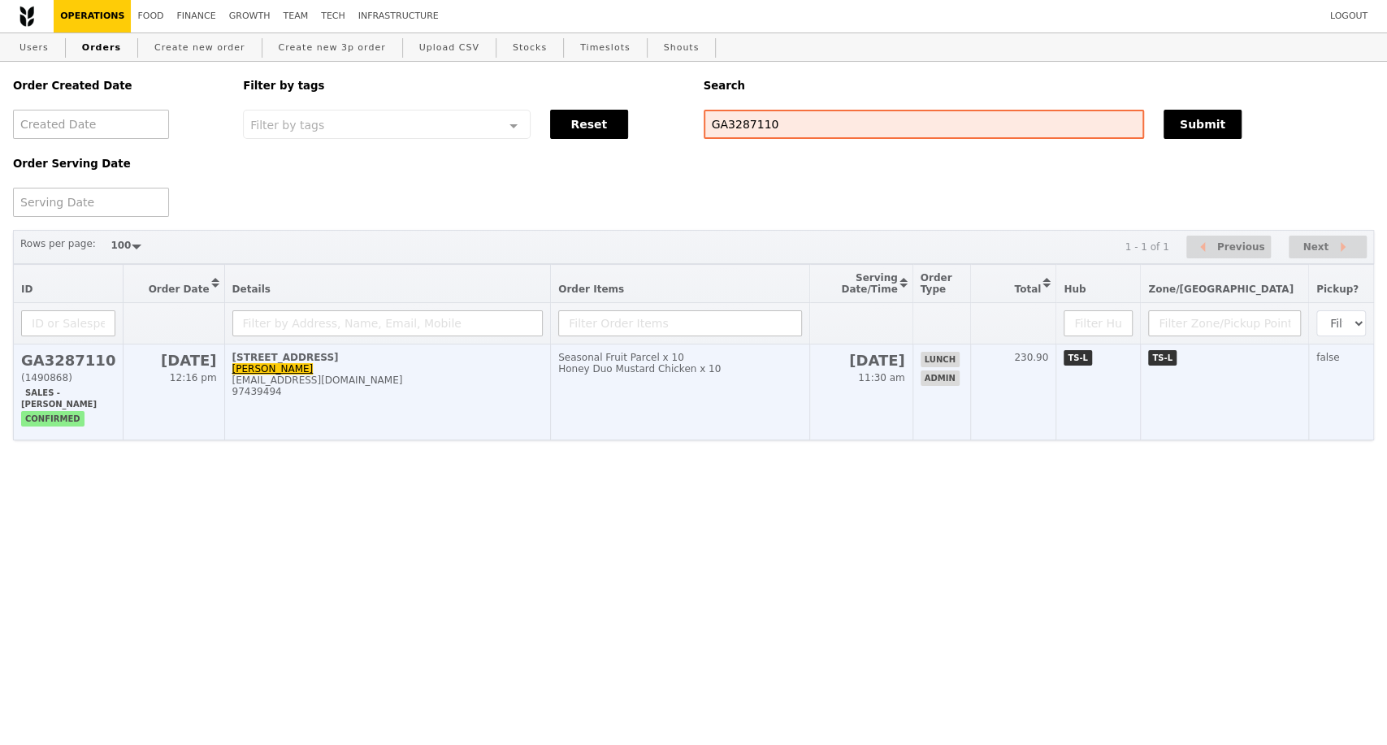
click at [370, 397] on div "97439494" at bounding box center [387, 391] width 311 height 11
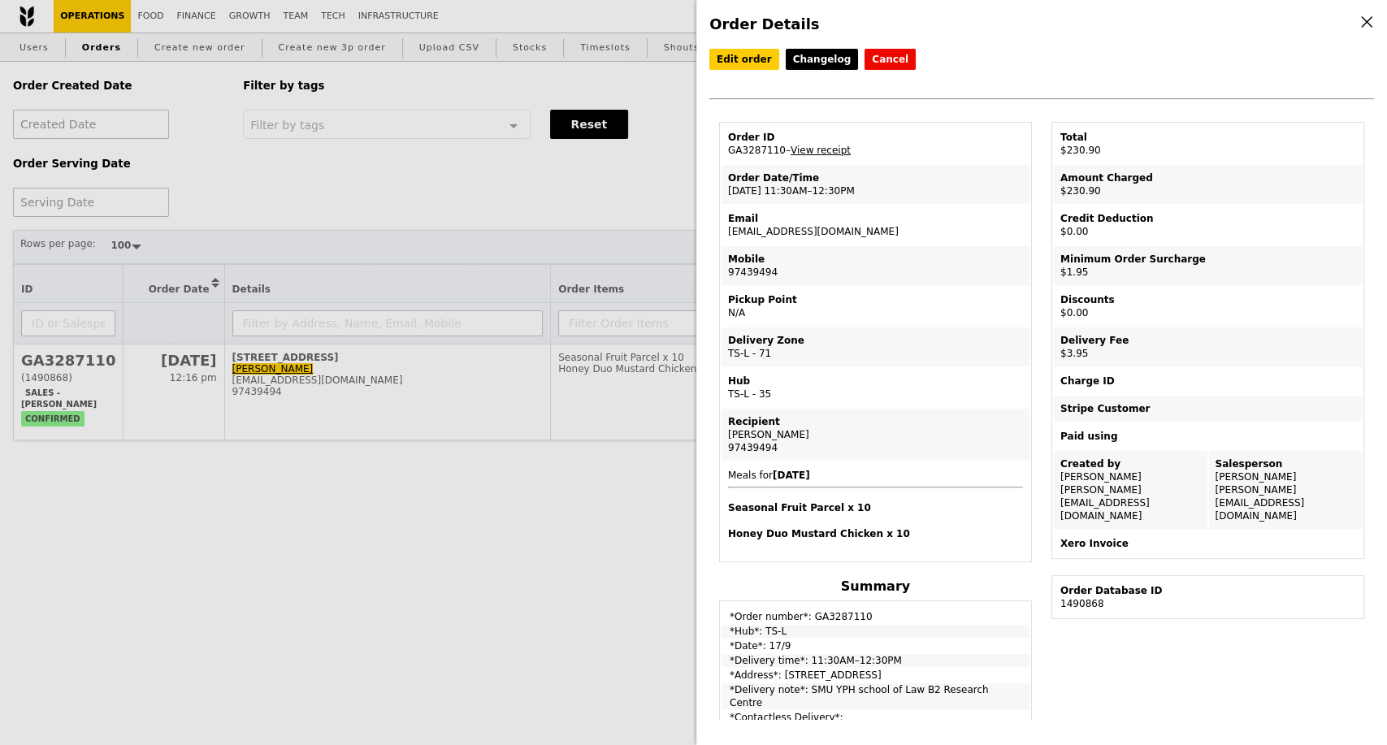
drag, startPoint x: 778, startPoint y: 157, endPoint x: 721, endPoint y: 158, distance: 56.9
click at [721, 158] on td "Order ID GA3287110 – View receipt" at bounding box center [875, 143] width 308 height 39
copy td "GA3287110"
click at [437, 379] on div "Order Details Edit order Changelog Cancel Order ID GA3287110 – View receipt Ord…" at bounding box center [693, 372] width 1387 height 745
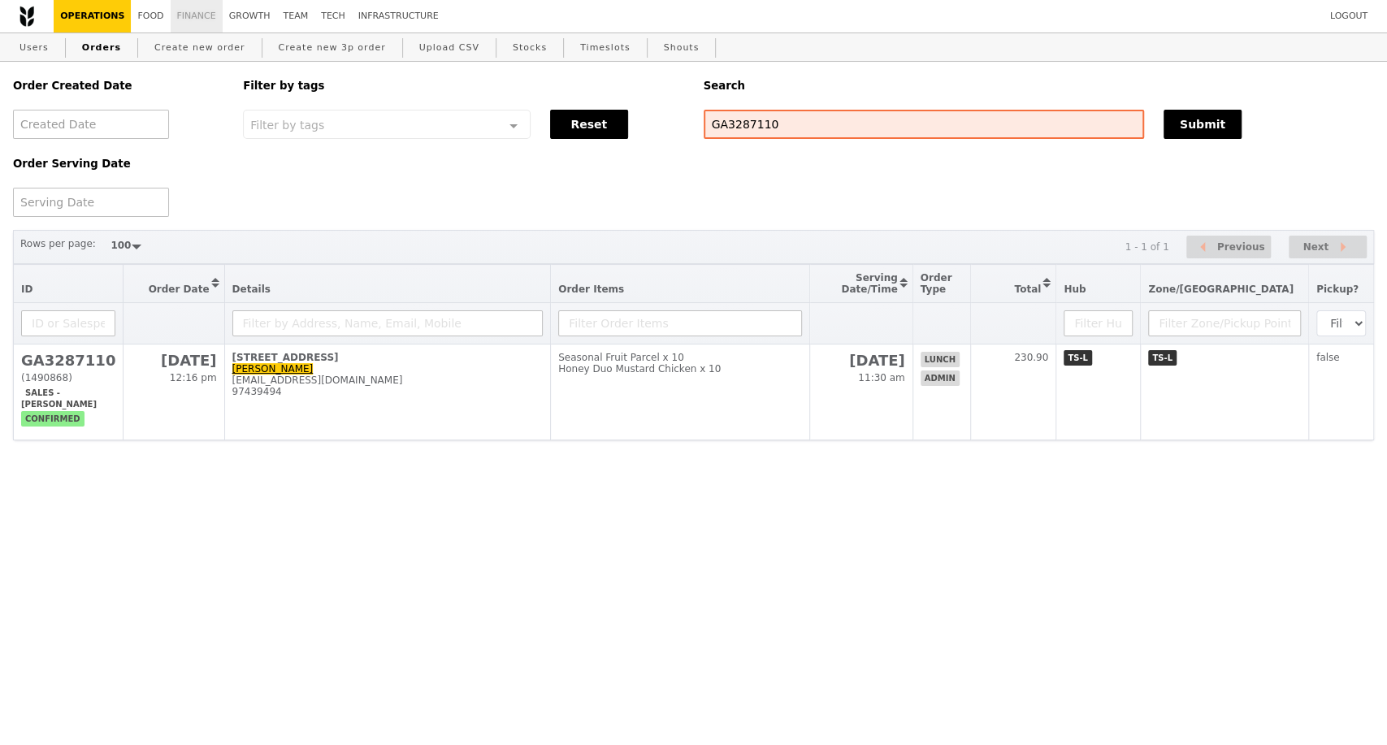
click at [191, 15] on link "Finance" at bounding box center [197, 16] width 52 height 32
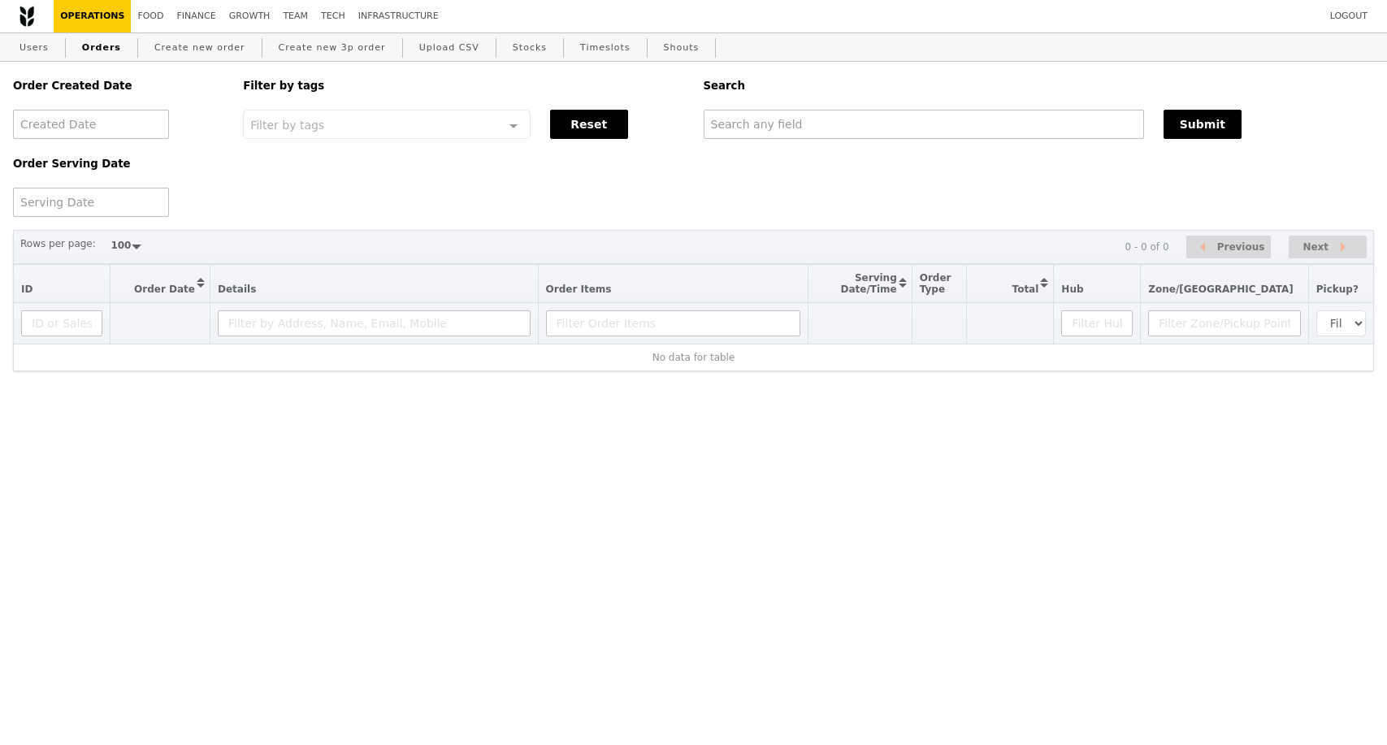
select select "100"
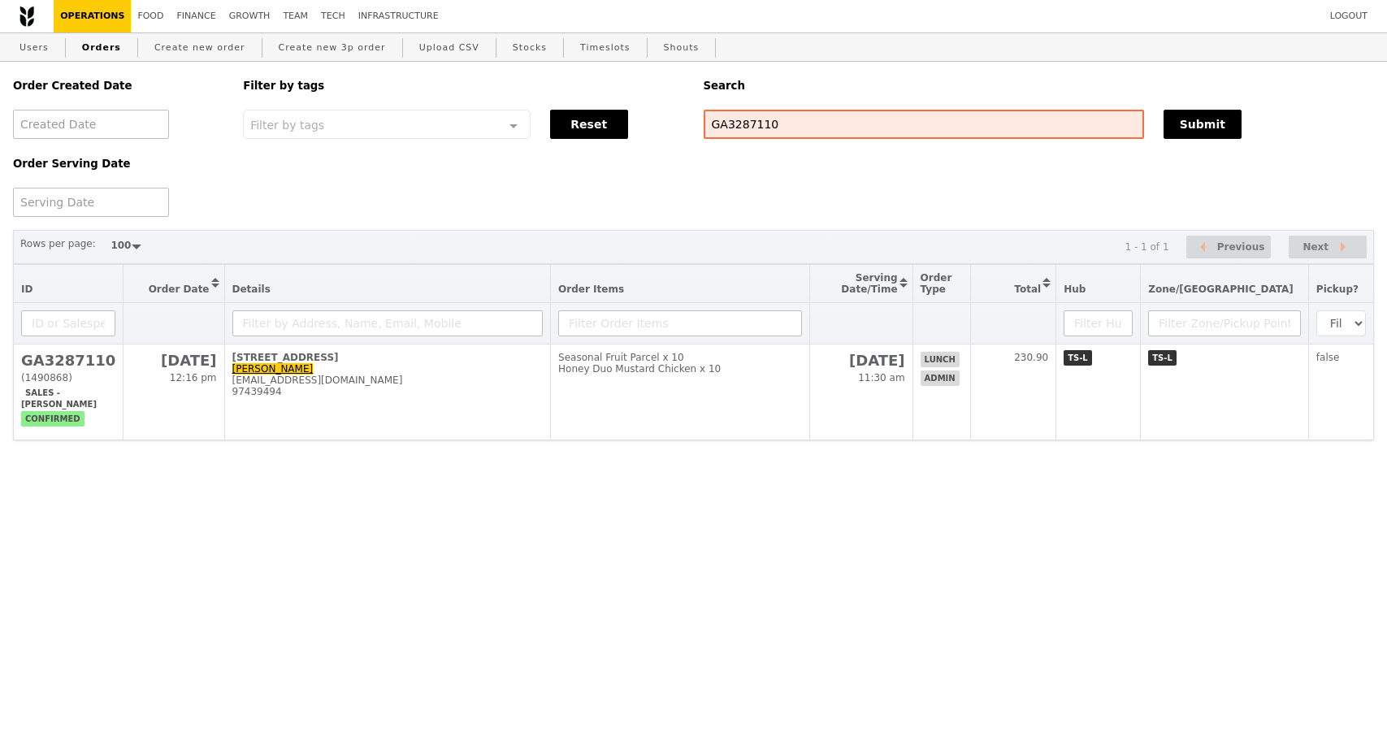
select select "100"
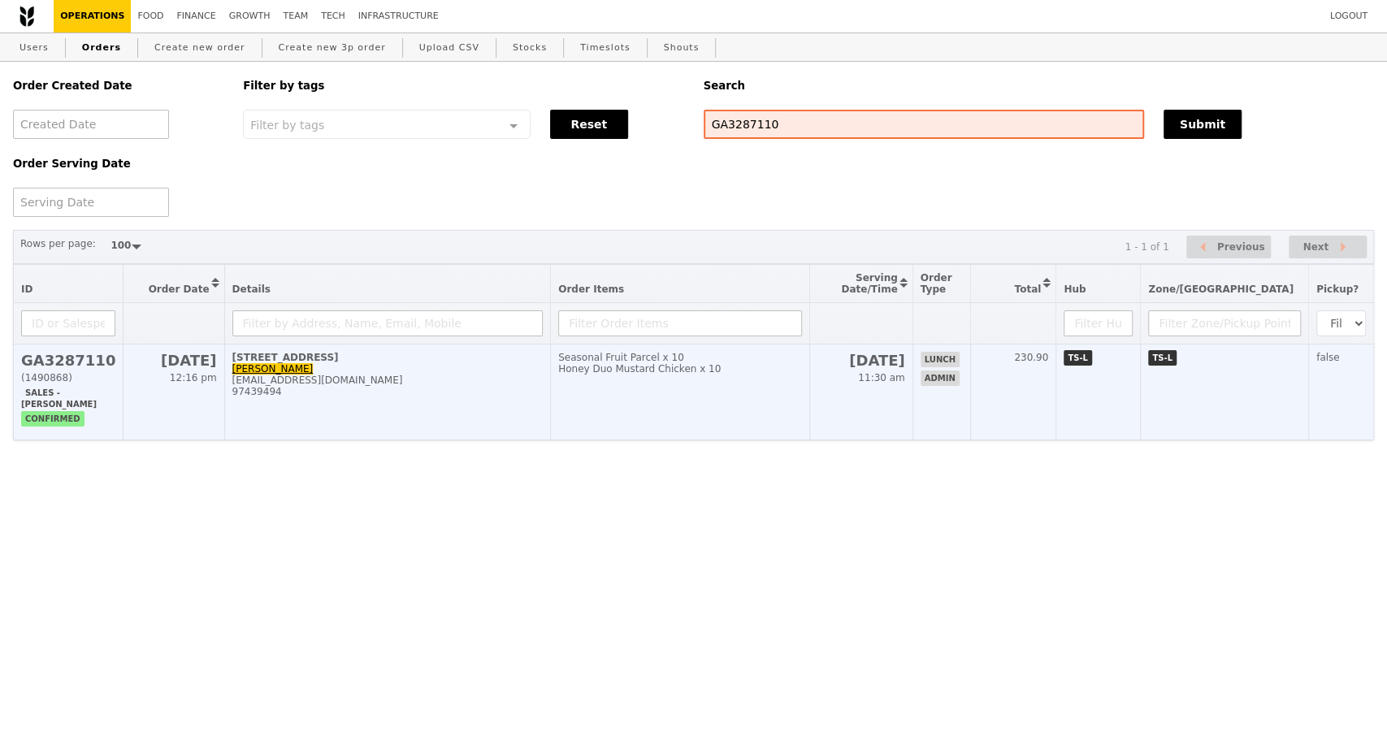
click at [342, 397] on div "97439494" at bounding box center [387, 391] width 311 height 11
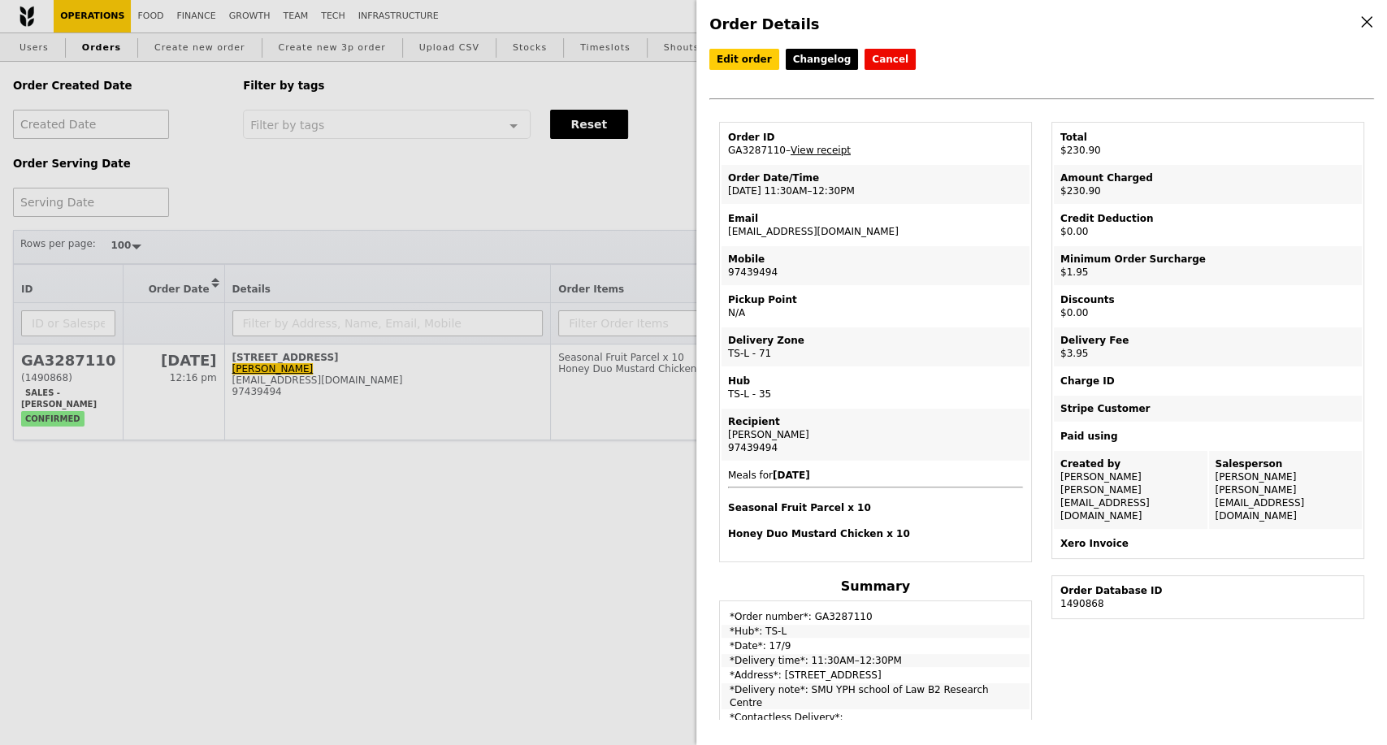
drag, startPoint x: 829, startPoint y: 239, endPoint x: 721, endPoint y: 239, distance: 107.2
click at [721, 239] on td "Email wlyap@smu.edu.sg" at bounding box center [875, 225] width 308 height 39
copy td "[EMAIL_ADDRESS][DOMAIN_NAME]"
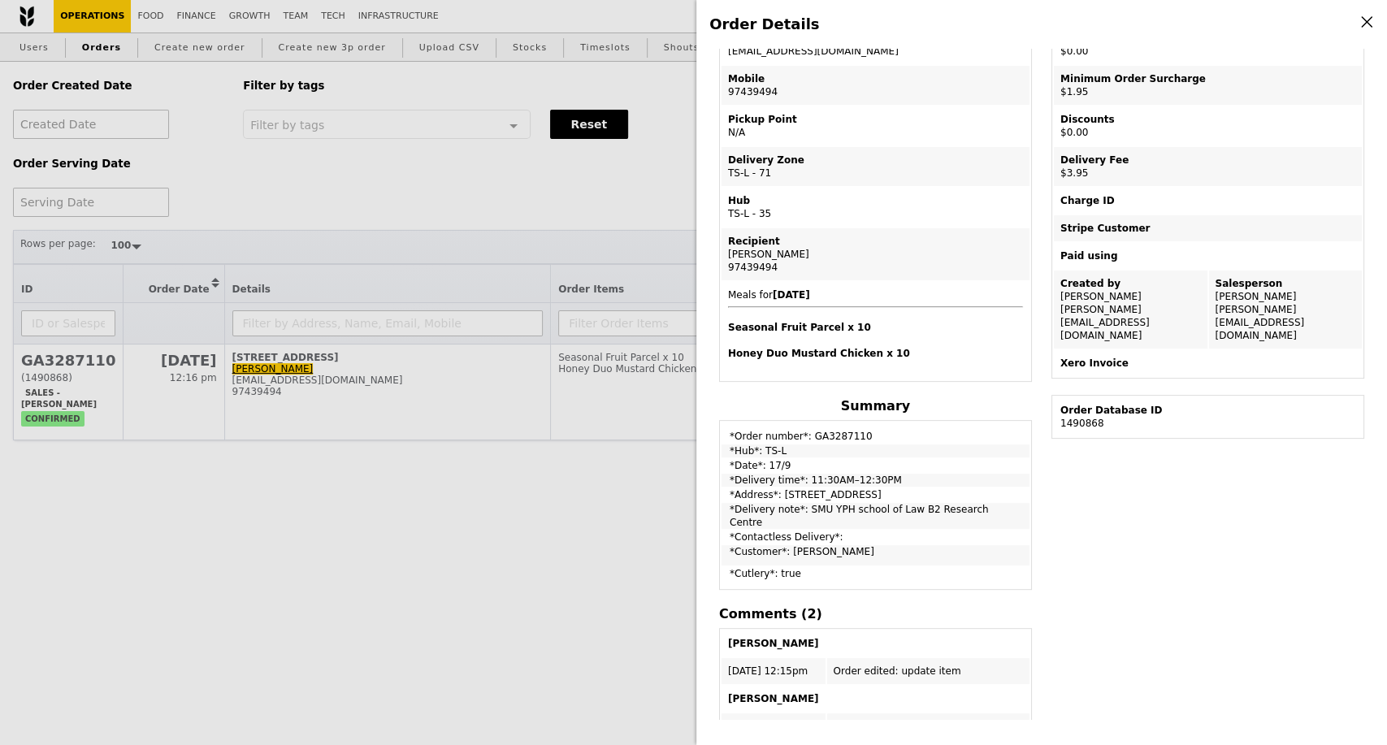
click at [572, 288] on div "Order Details Edit order Changelog Cancel Order ID GA3287110 – View receipt Ord…" at bounding box center [693, 372] width 1387 height 745
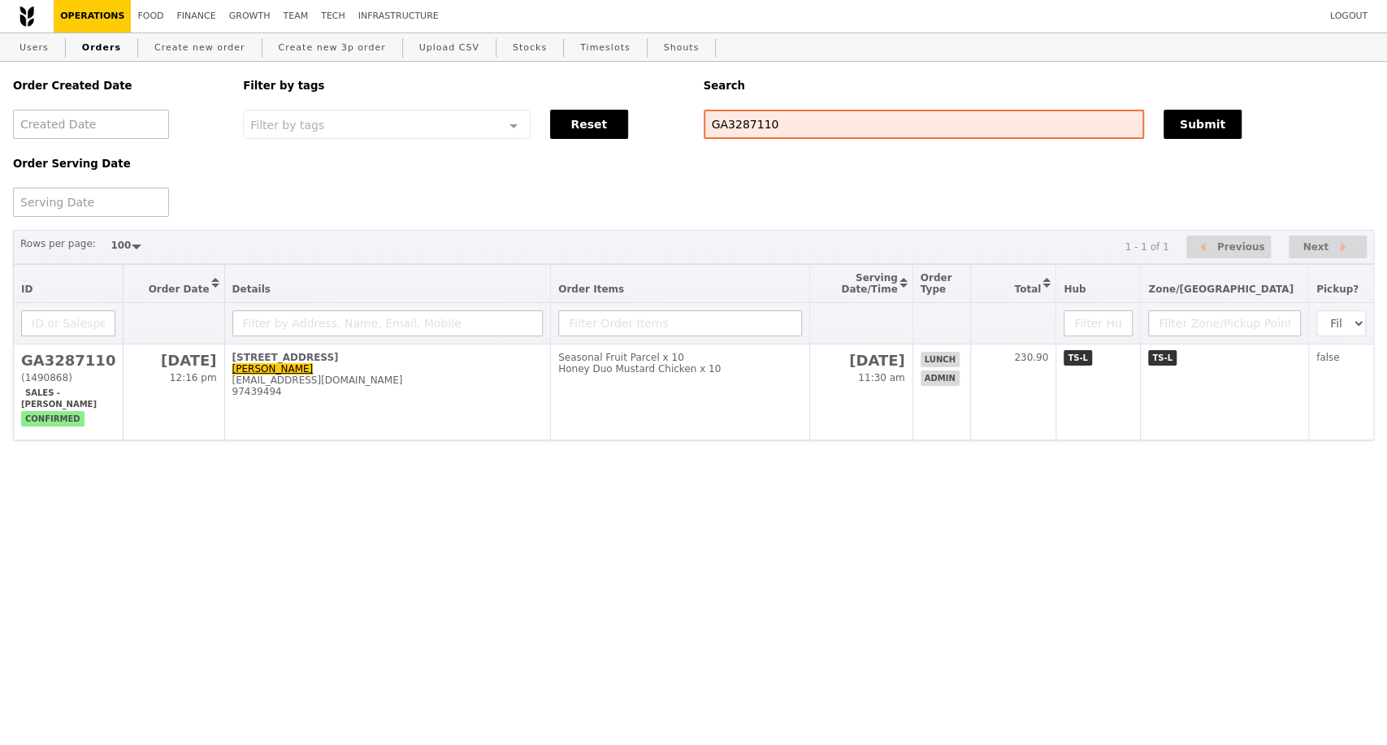
scroll to position [274, 0]
click at [236, 15] on link "Growth" at bounding box center [250, 16] width 54 height 32
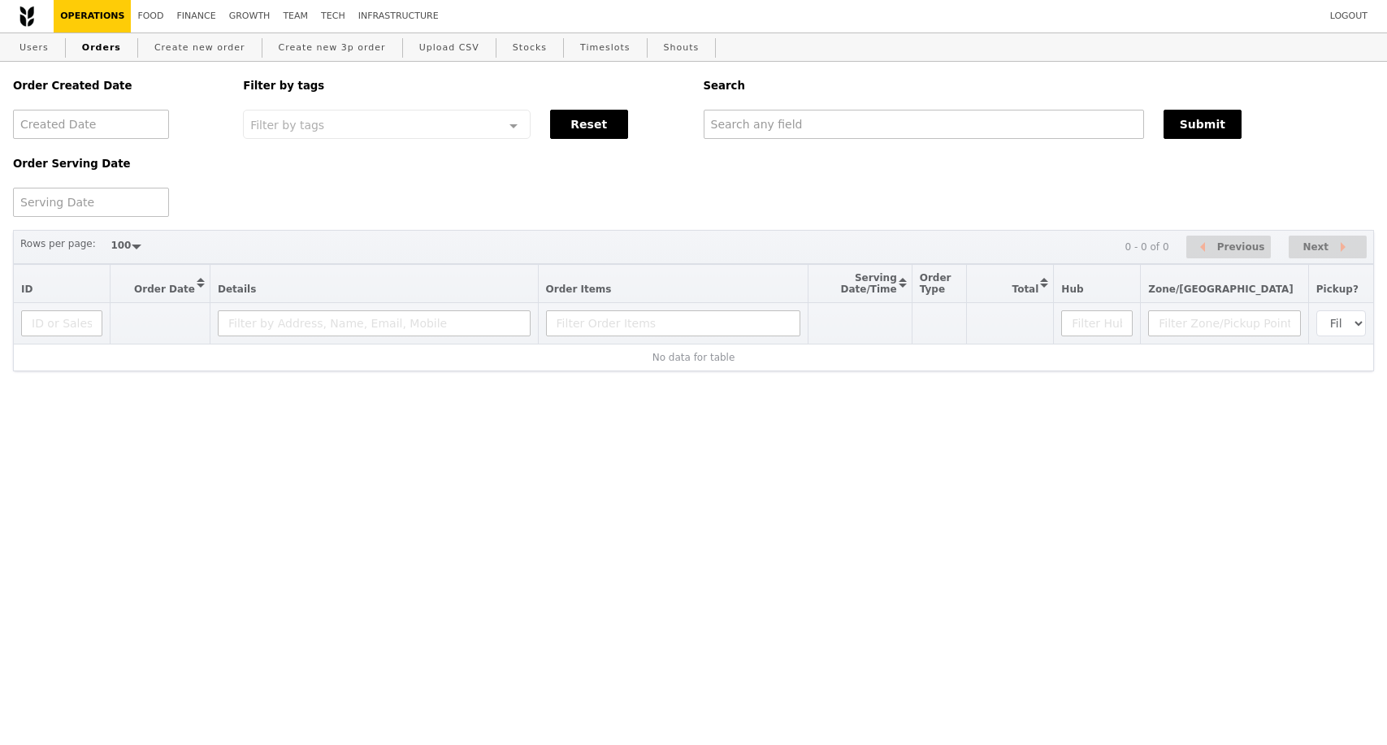
select select "100"
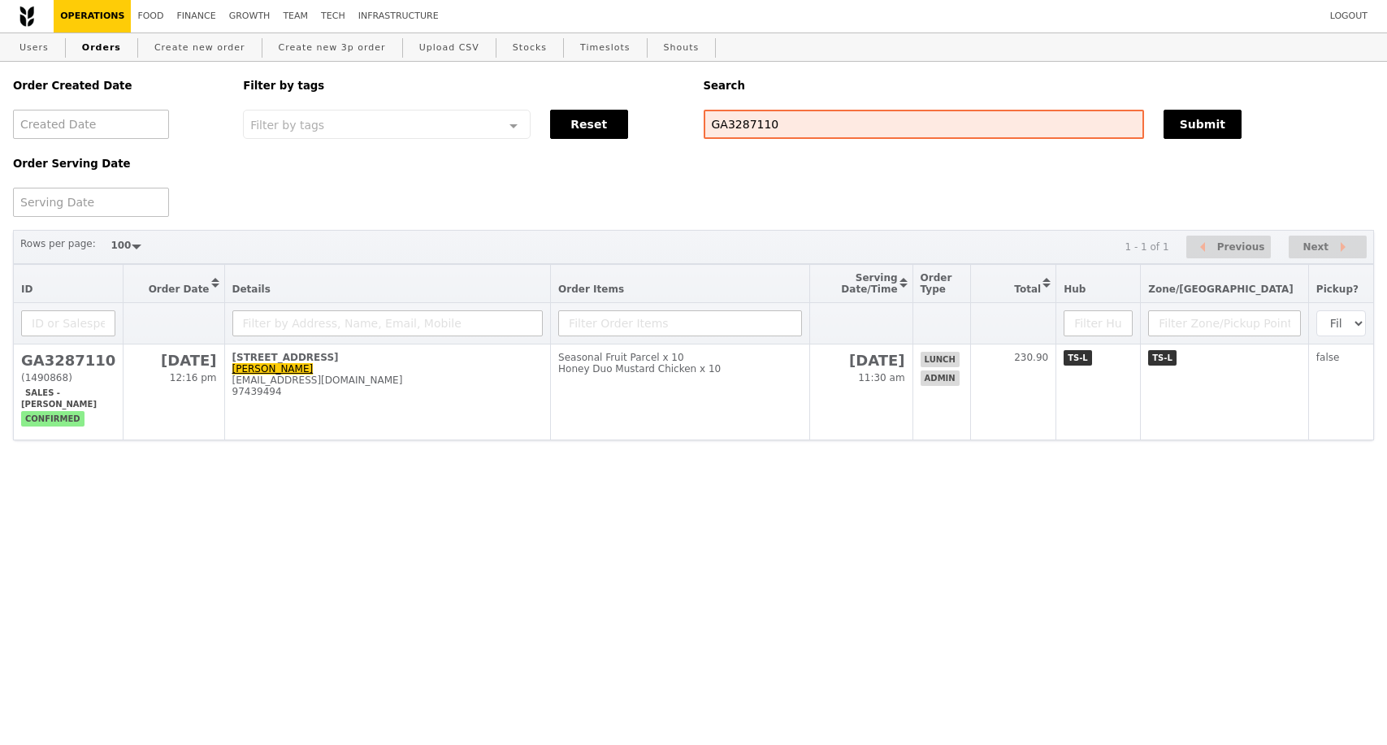
select select "100"
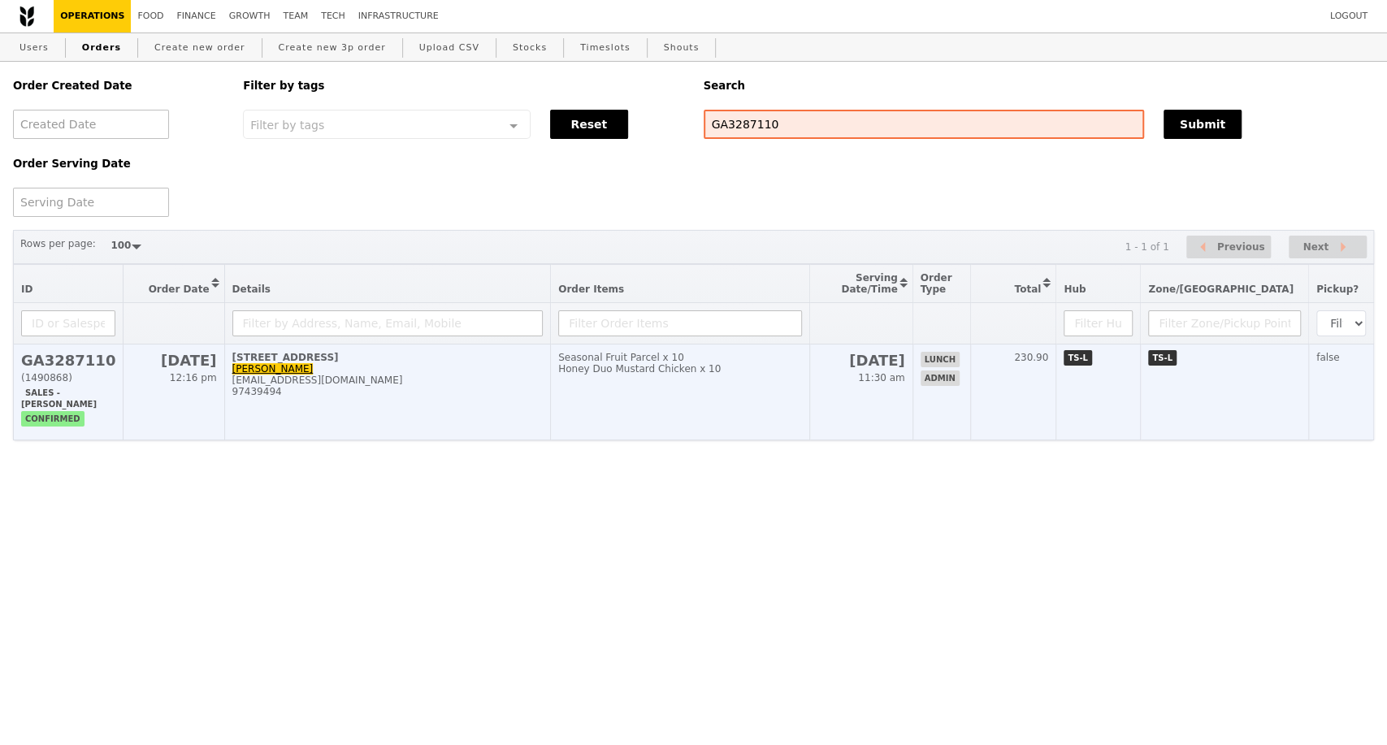
click at [333, 386] on div "[EMAIL_ADDRESS][DOMAIN_NAME]" at bounding box center [387, 380] width 311 height 11
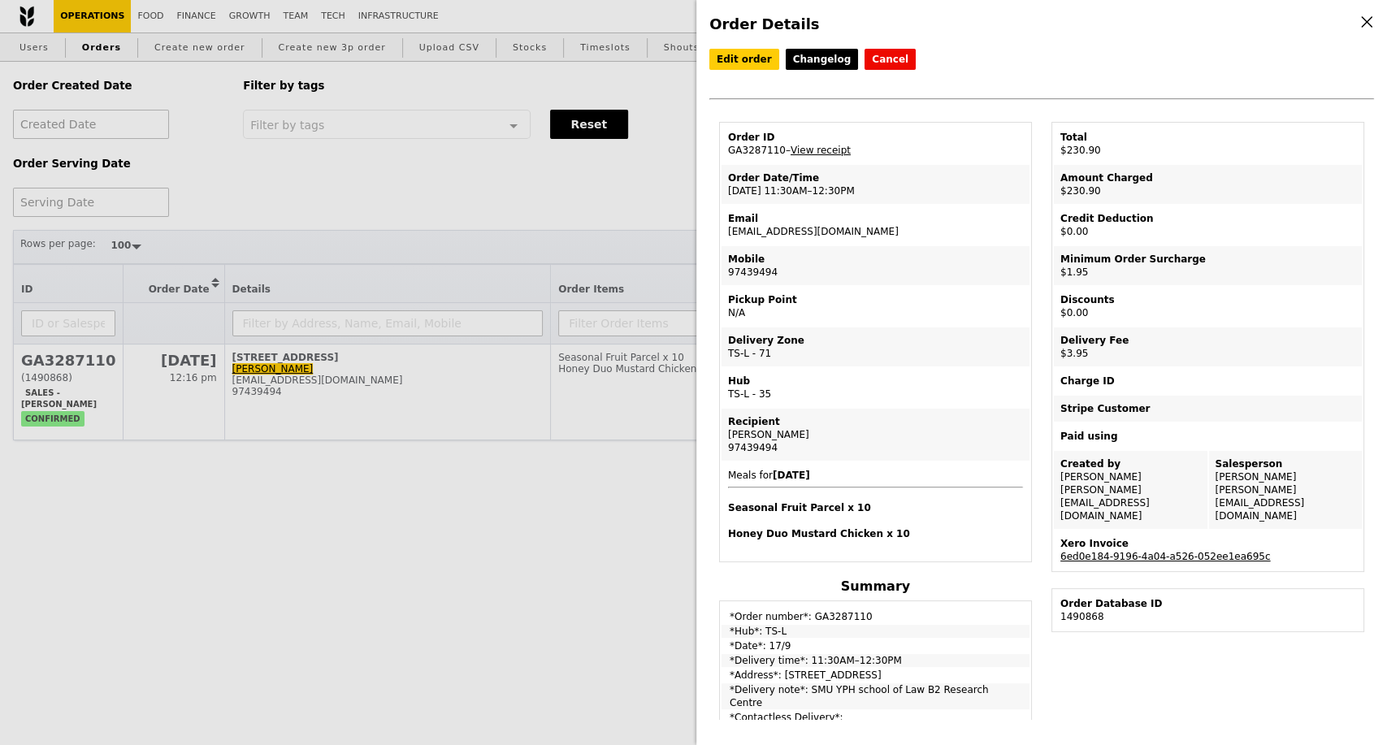
click at [1098, 551] on link "6ed0e184-9196-4a04-a526-052ee1ea695c" at bounding box center [1165, 556] width 210 height 11
